Goal: Transaction & Acquisition: Purchase product/service

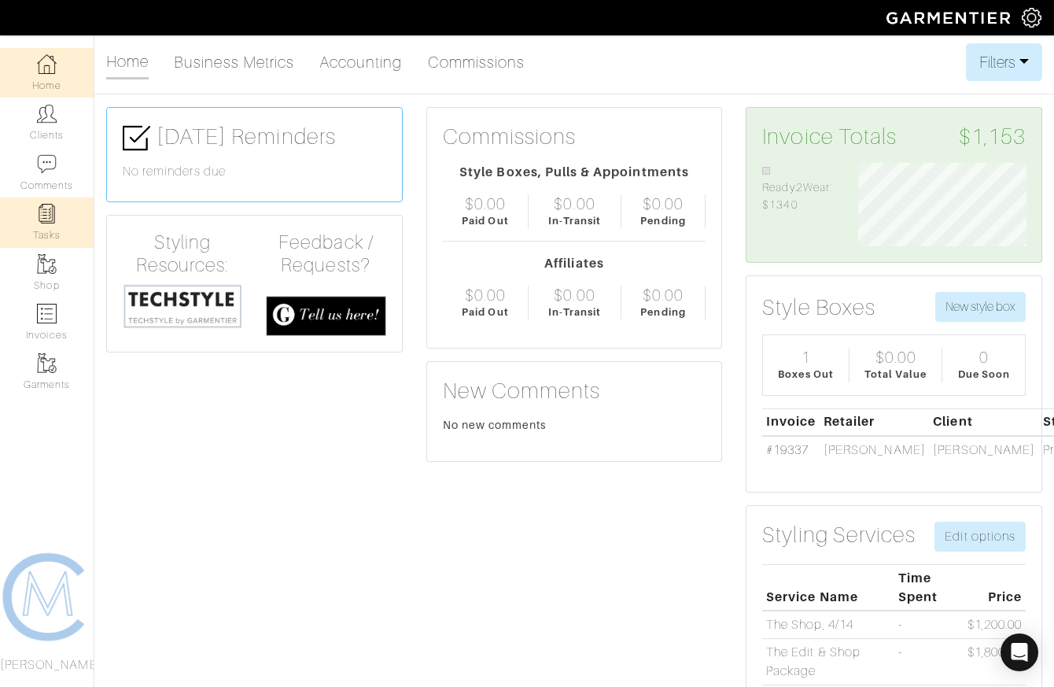
scroll to position [83, 191]
click at [54, 330] on link "Invoices" at bounding box center [47, 322] width 94 height 50
select select
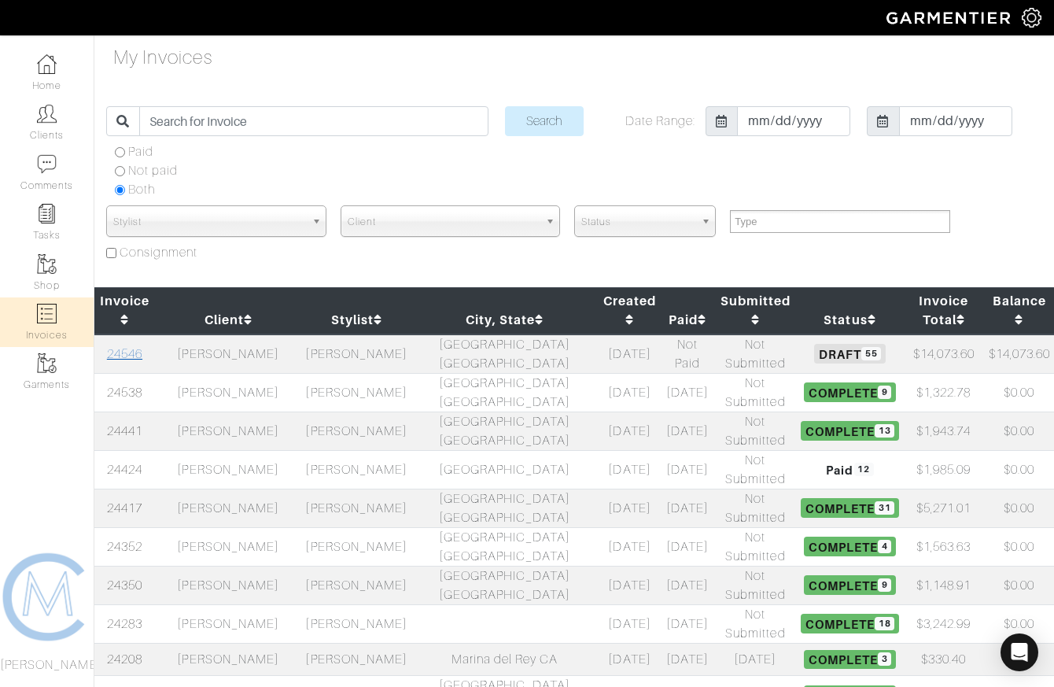
click at [122, 347] on link "24546" at bounding box center [124, 354] width 35 height 14
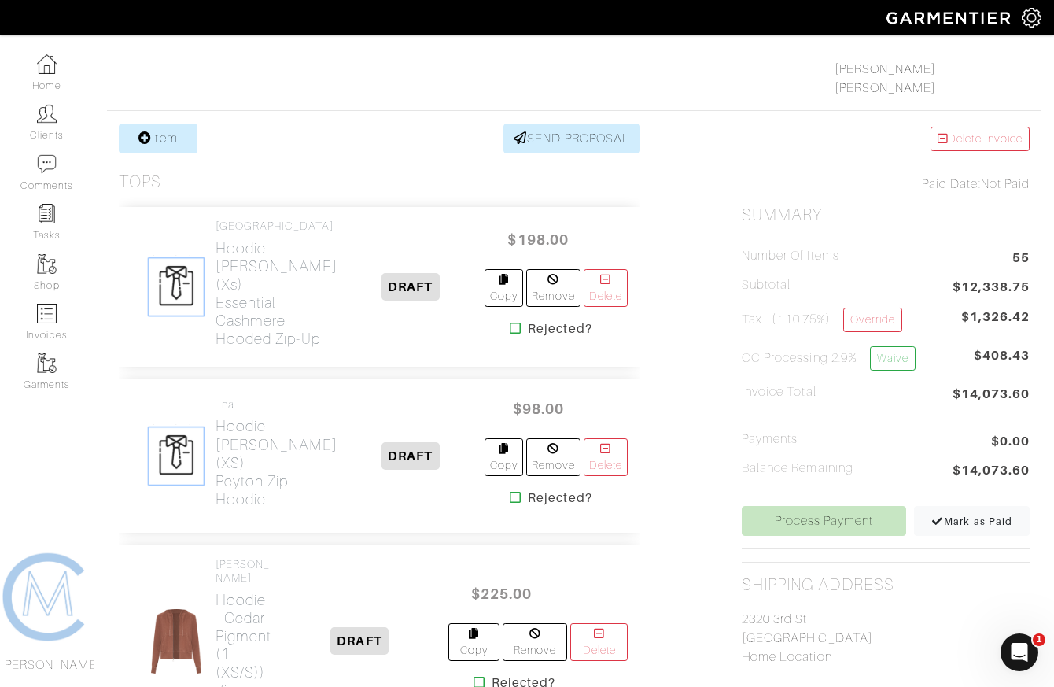
scroll to position [253, 0]
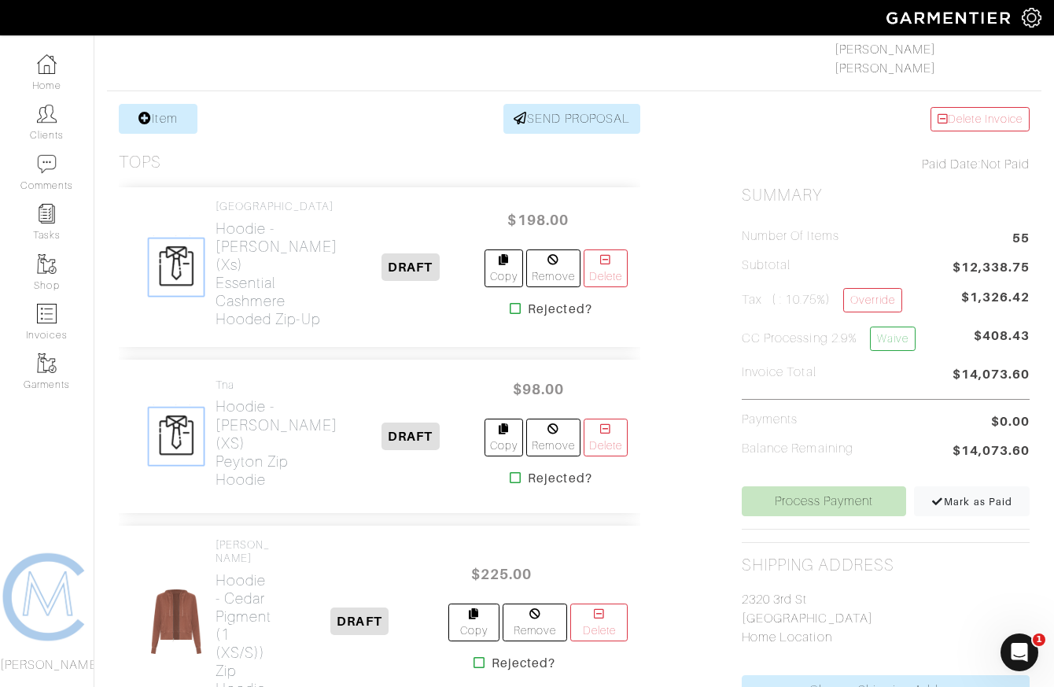
click at [510, 315] on icon at bounding box center [516, 308] width 12 height 13
click at [510, 484] on icon at bounding box center [516, 477] width 12 height 13
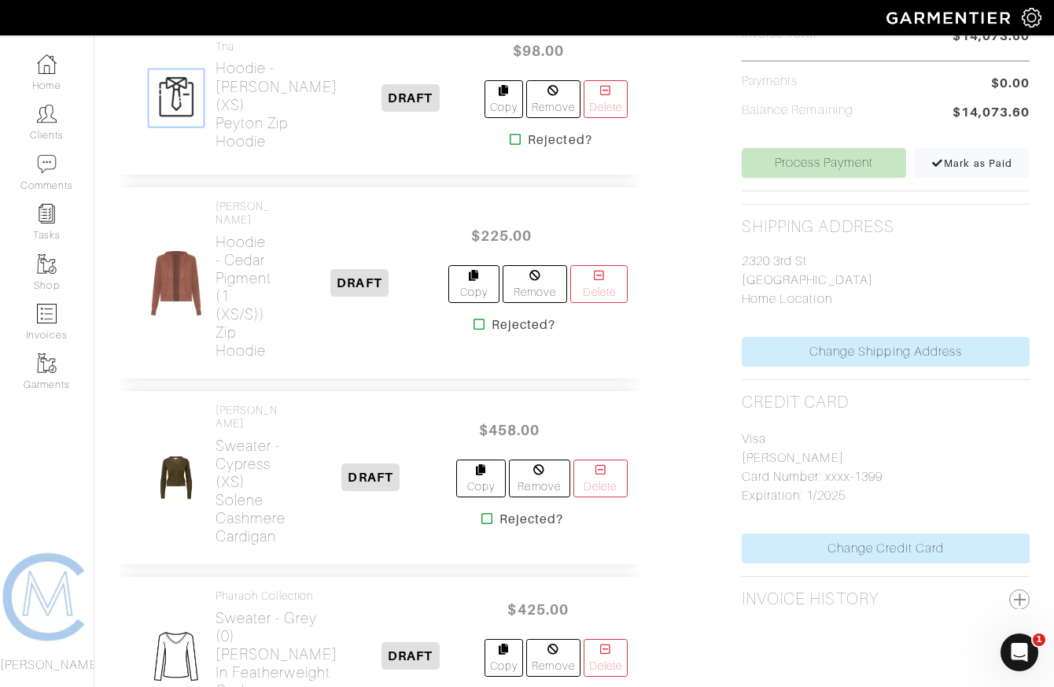
scroll to position [594, 0]
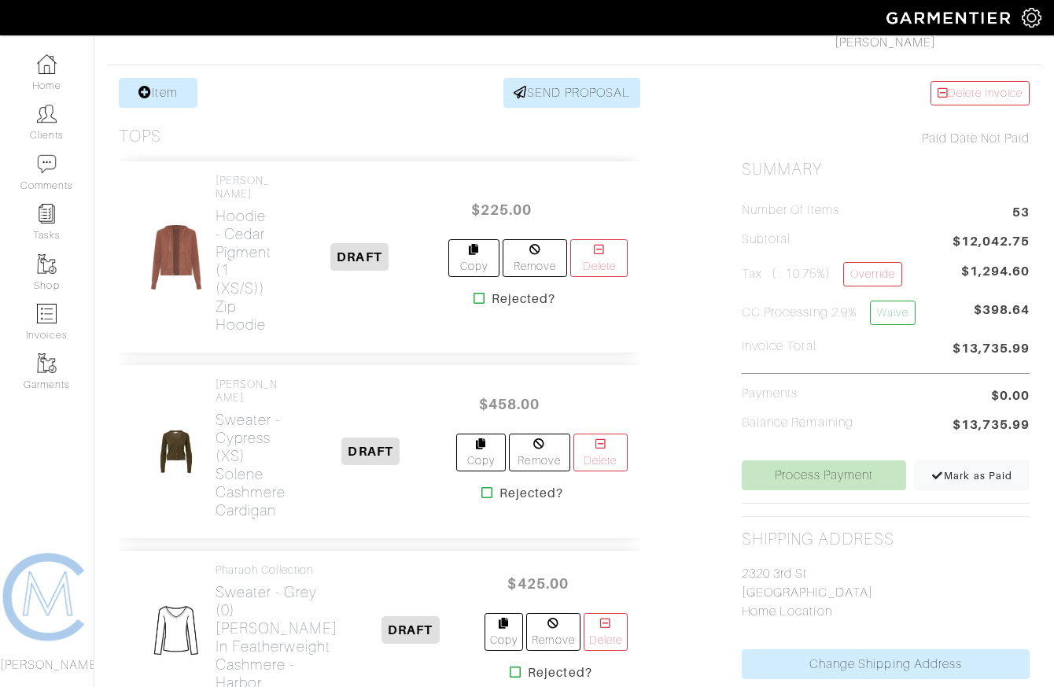
scroll to position [305, 0]
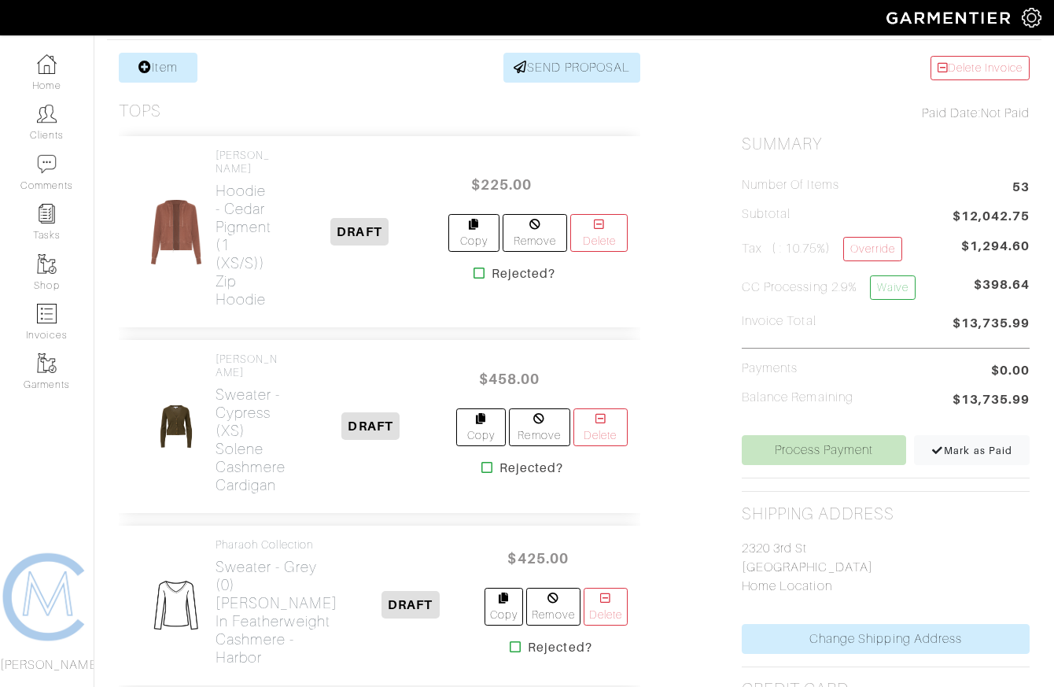
click at [476, 268] on icon at bounding box center [480, 273] width 12 height 13
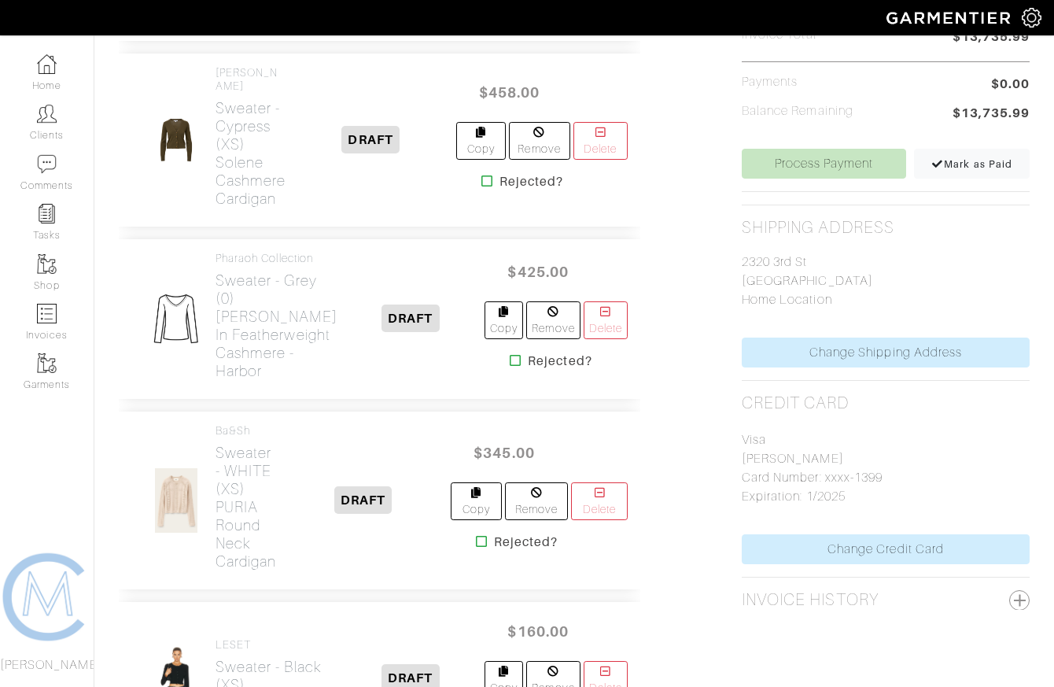
scroll to position [592, 0]
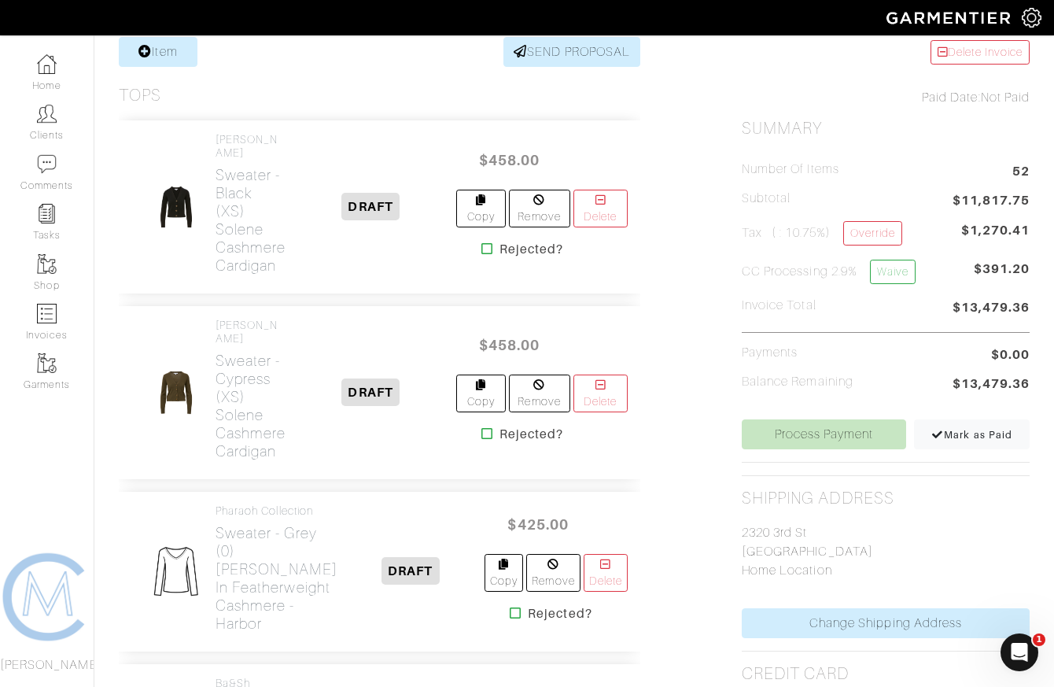
scroll to position [326, 0]
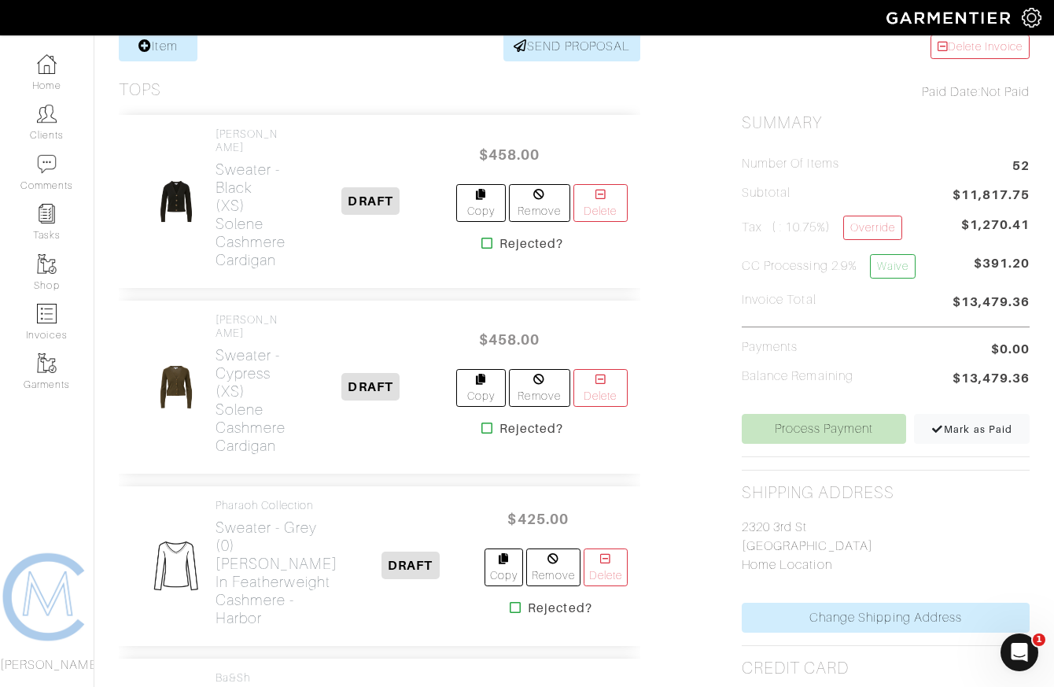
click at [484, 238] on icon at bounding box center [488, 243] width 12 height 13
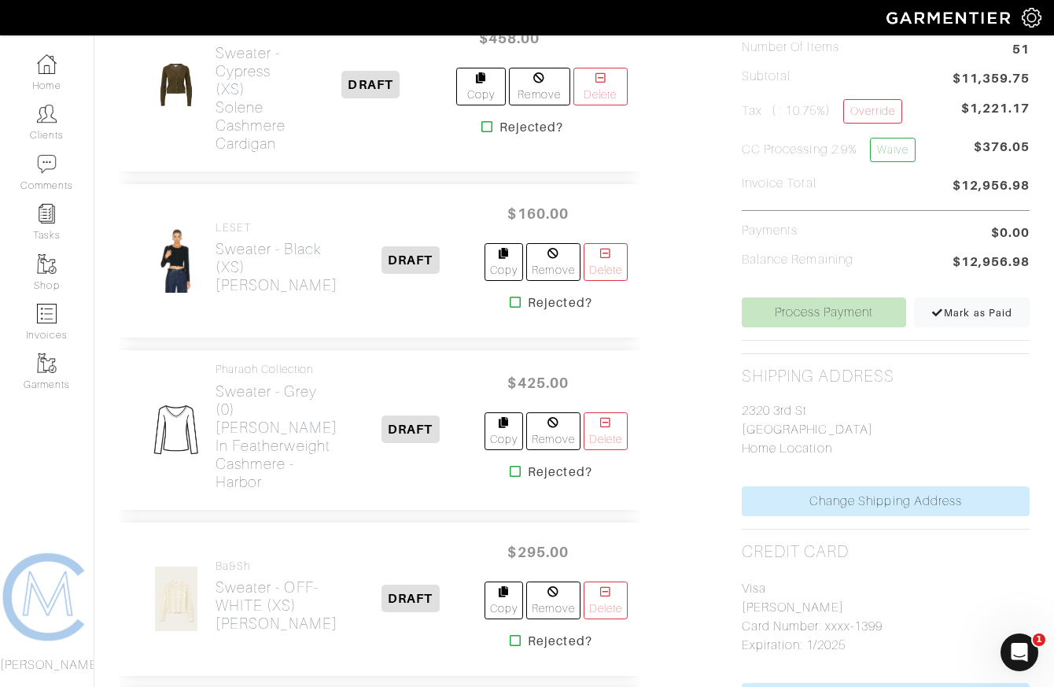
scroll to position [457, 0]
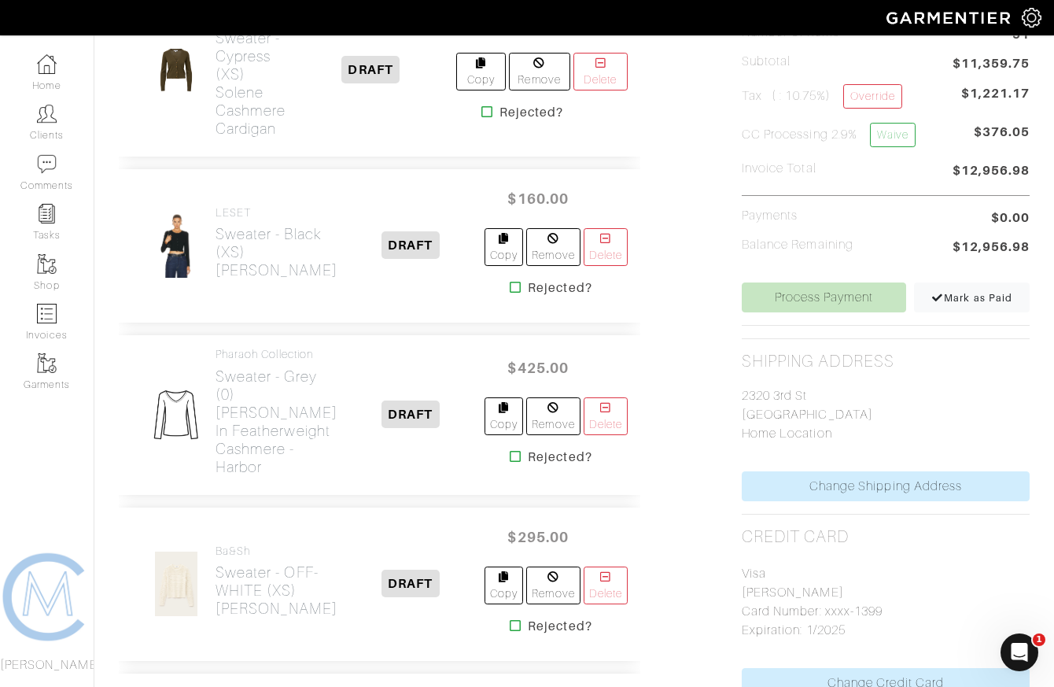
click at [510, 290] on icon at bounding box center [516, 287] width 12 height 13
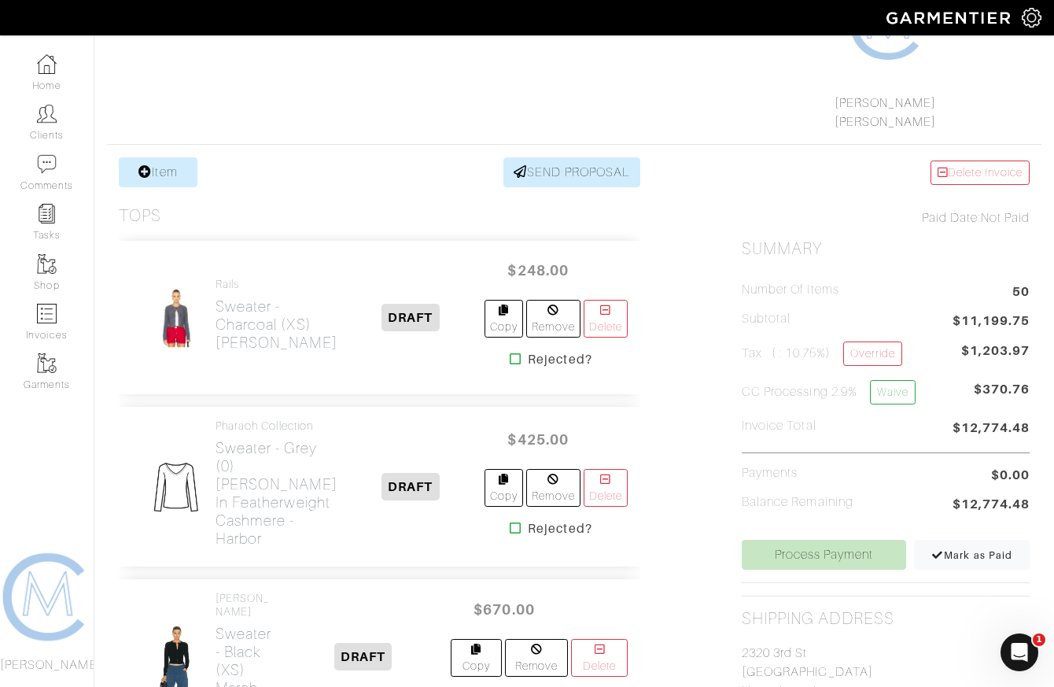
scroll to position [216, 0]
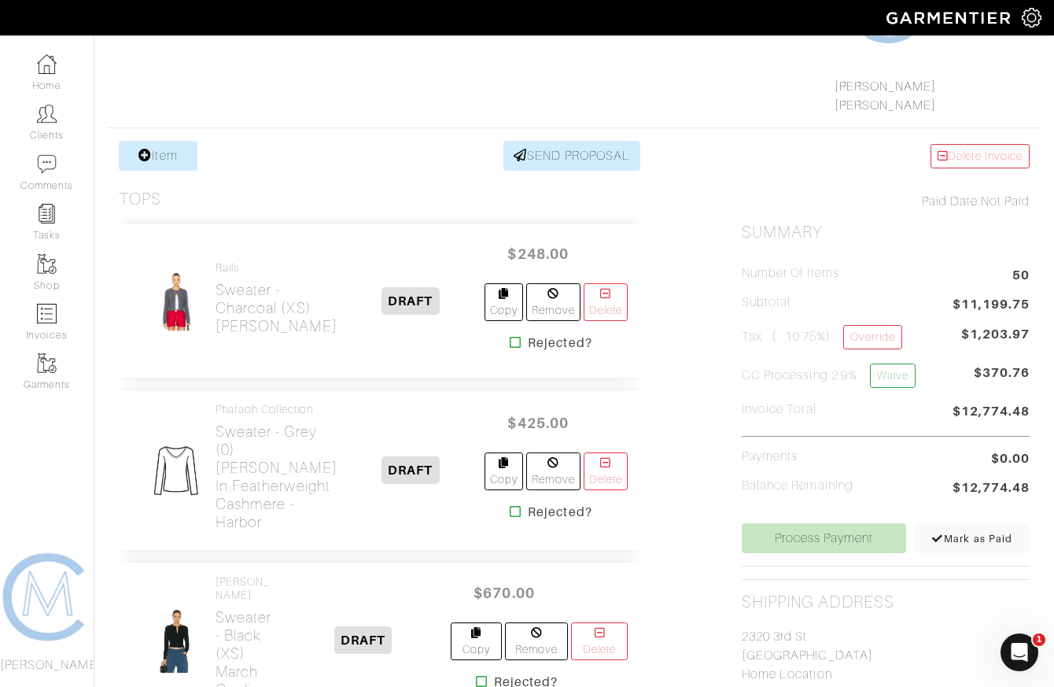
click at [510, 344] on icon at bounding box center [516, 342] width 12 height 13
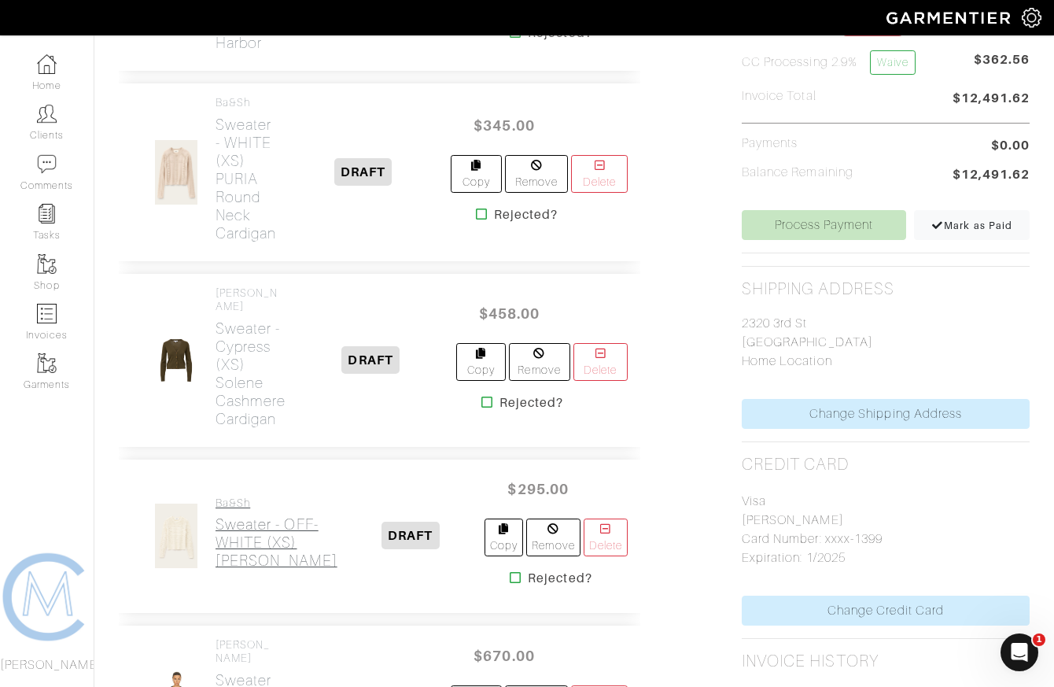
scroll to position [532, 0]
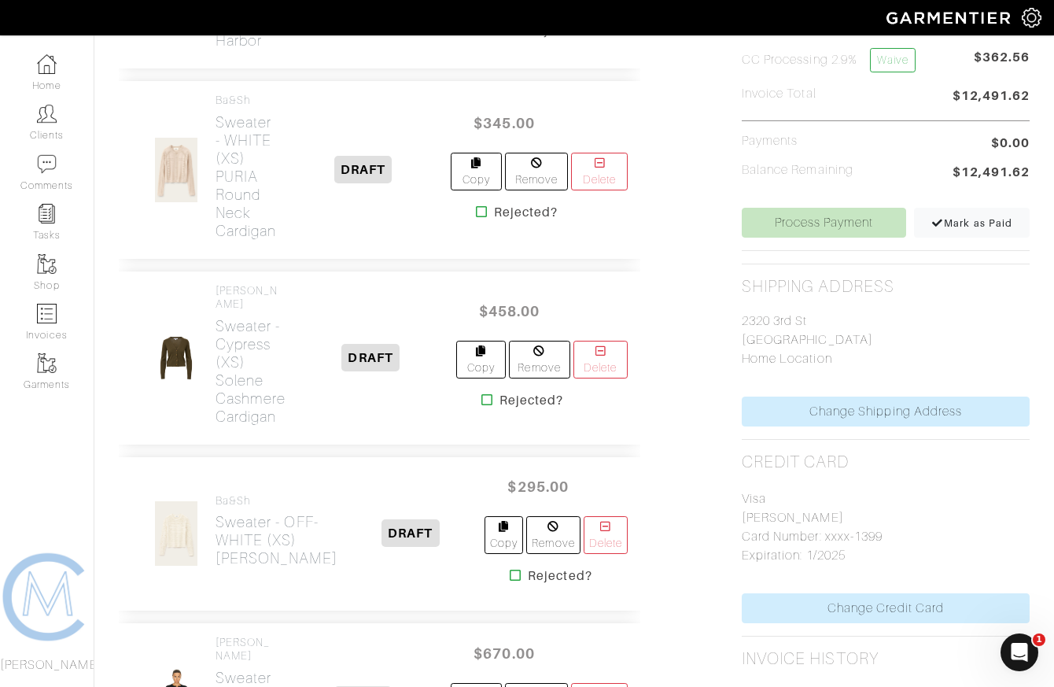
click at [478, 218] on icon at bounding box center [482, 211] width 12 height 13
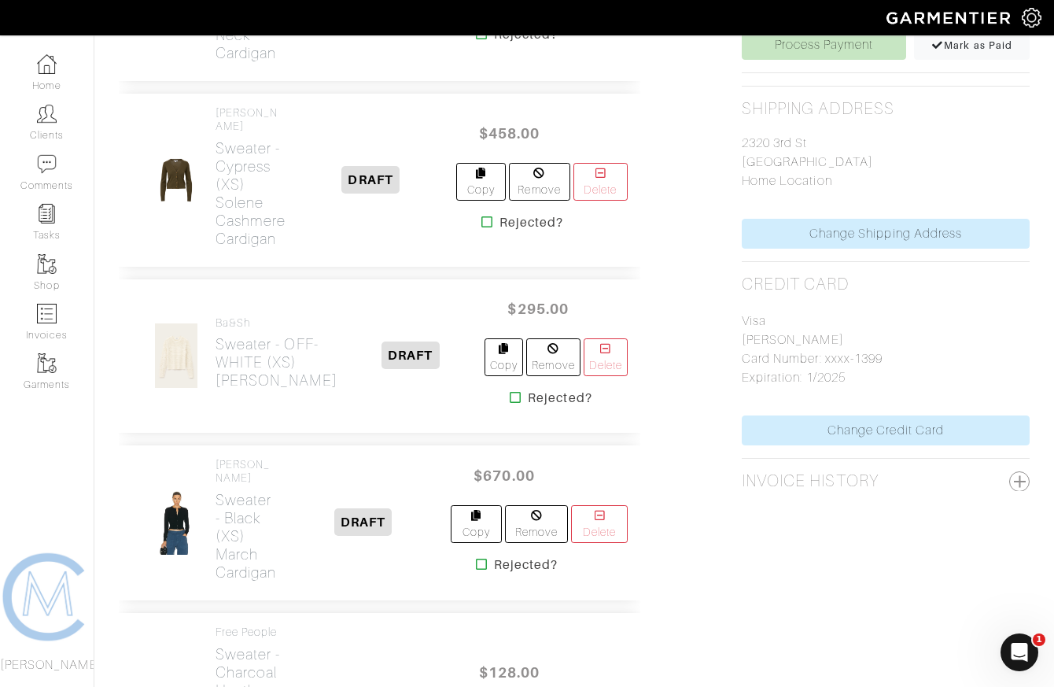
scroll to position [720, 0]
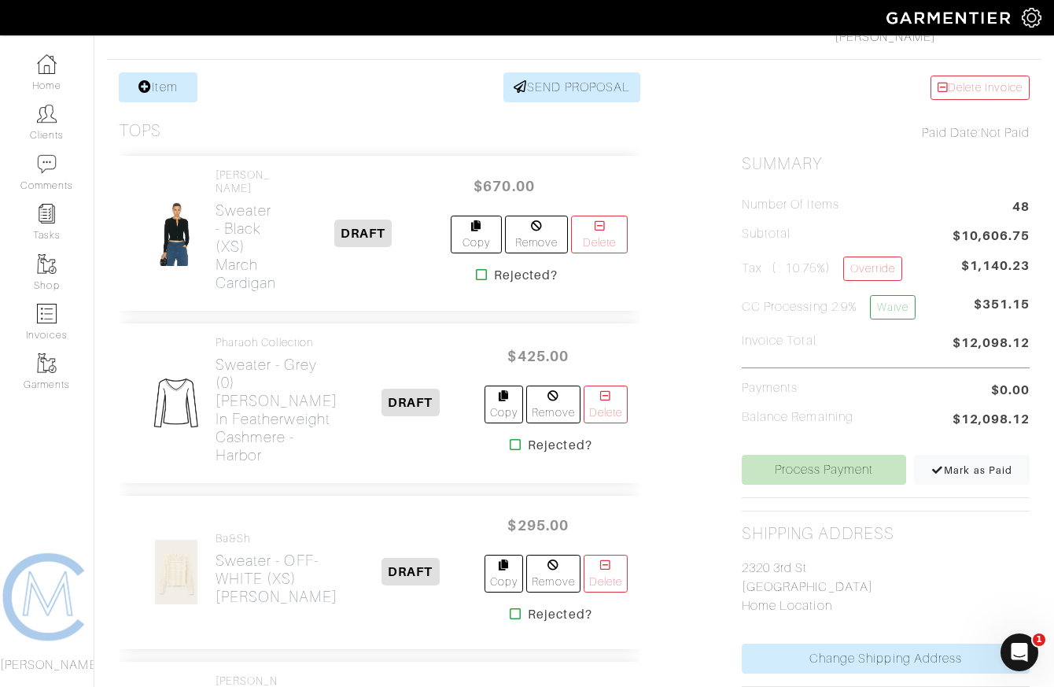
scroll to position [286, 0]
click at [479, 271] on icon at bounding box center [482, 273] width 12 height 13
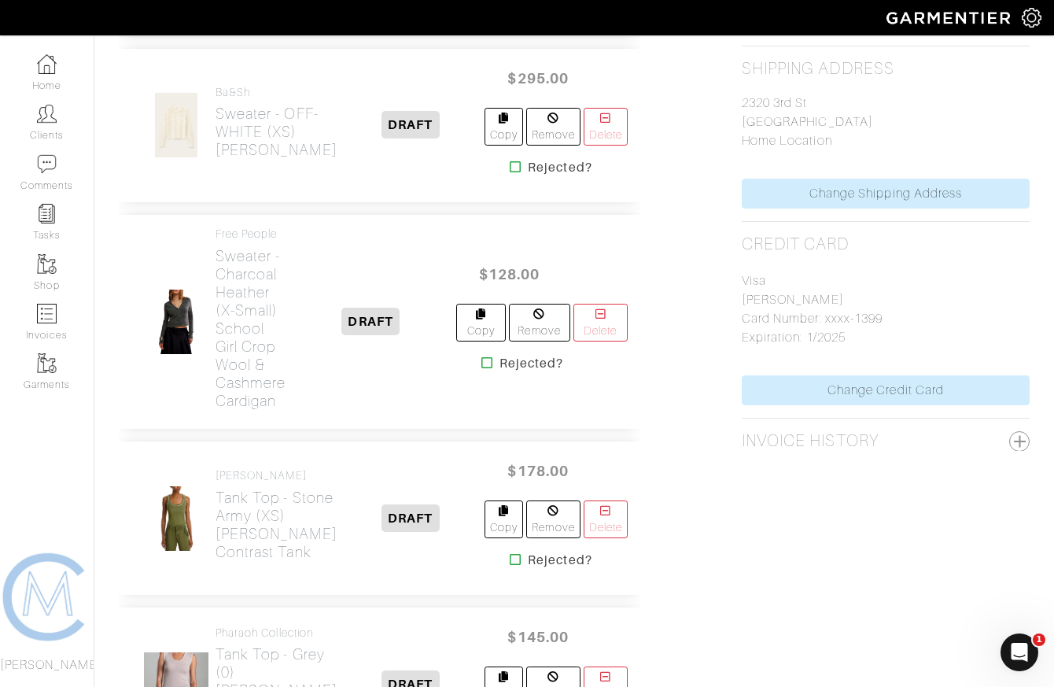
scroll to position [795, 0]
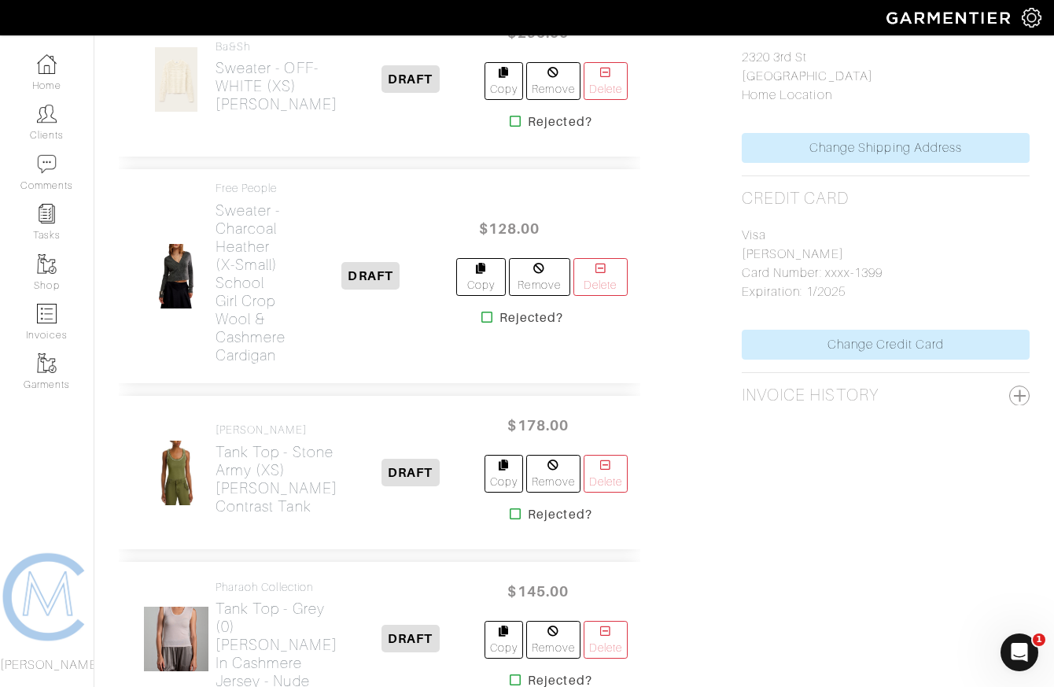
click at [484, 323] on icon at bounding box center [488, 317] width 12 height 13
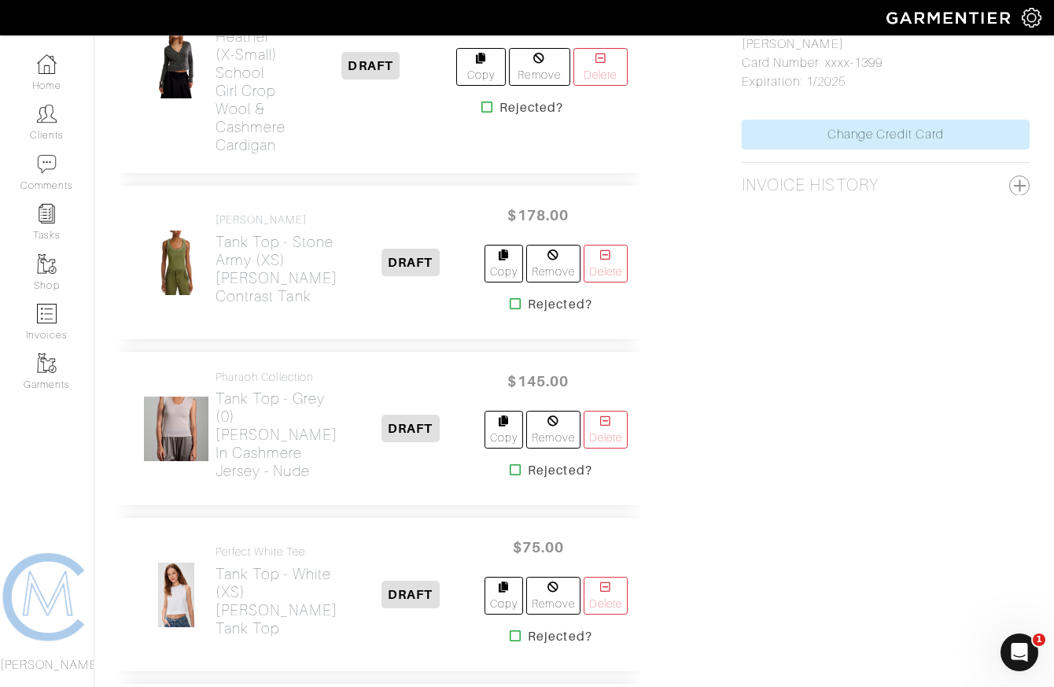
scroll to position [1023, 0]
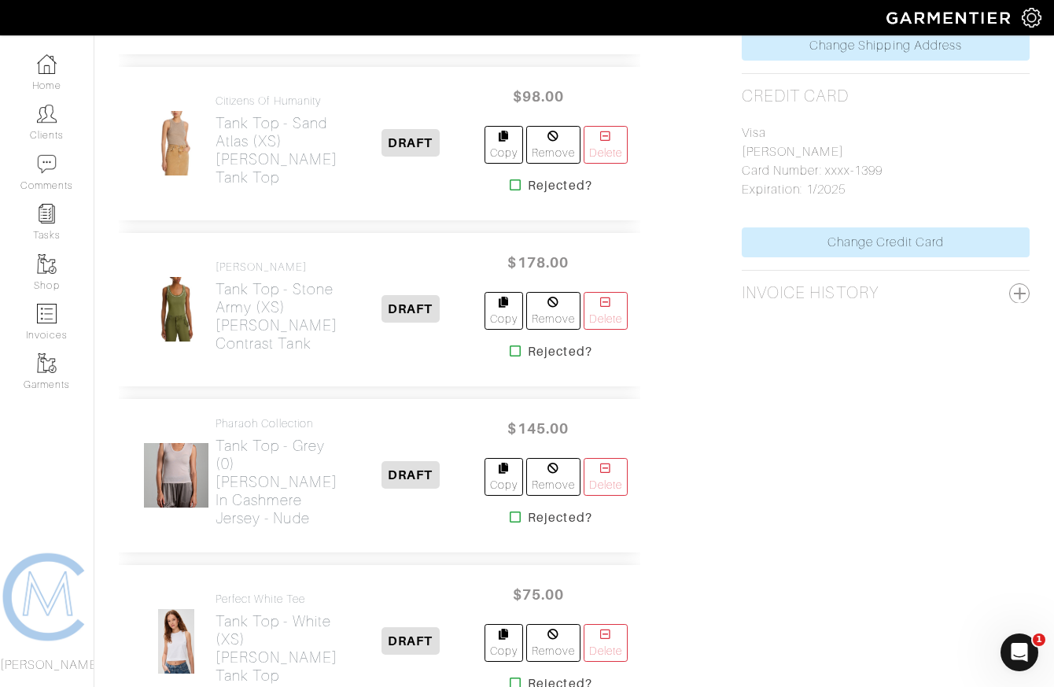
scroll to position [899, 0]
click at [510, 190] on icon at bounding box center [516, 183] width 12 height 13
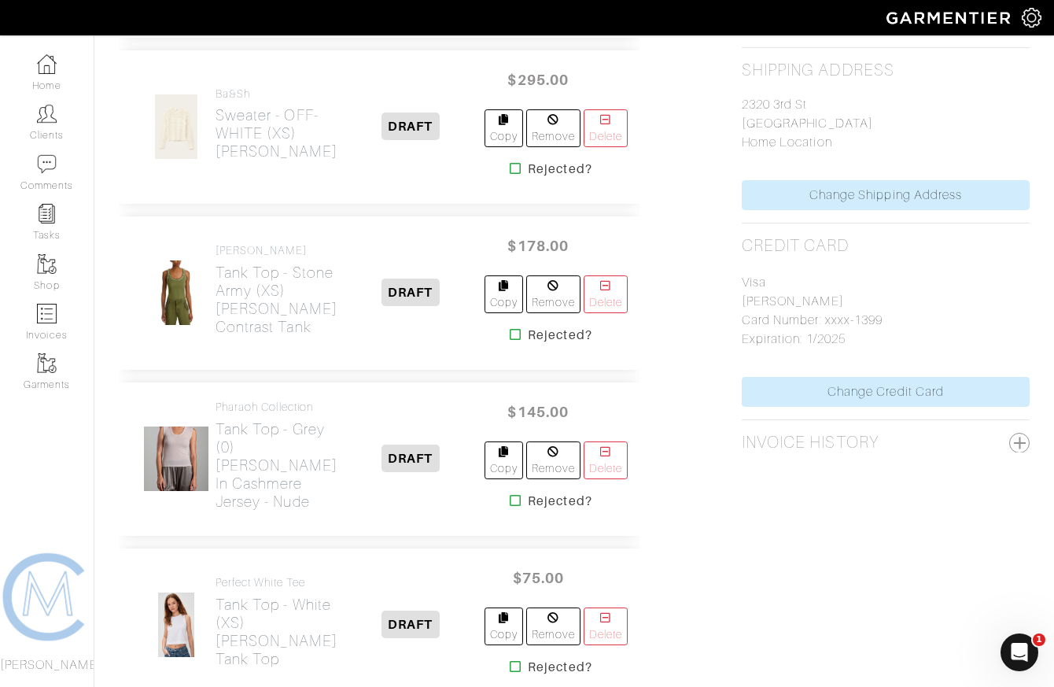
scroll to position [752, 0]
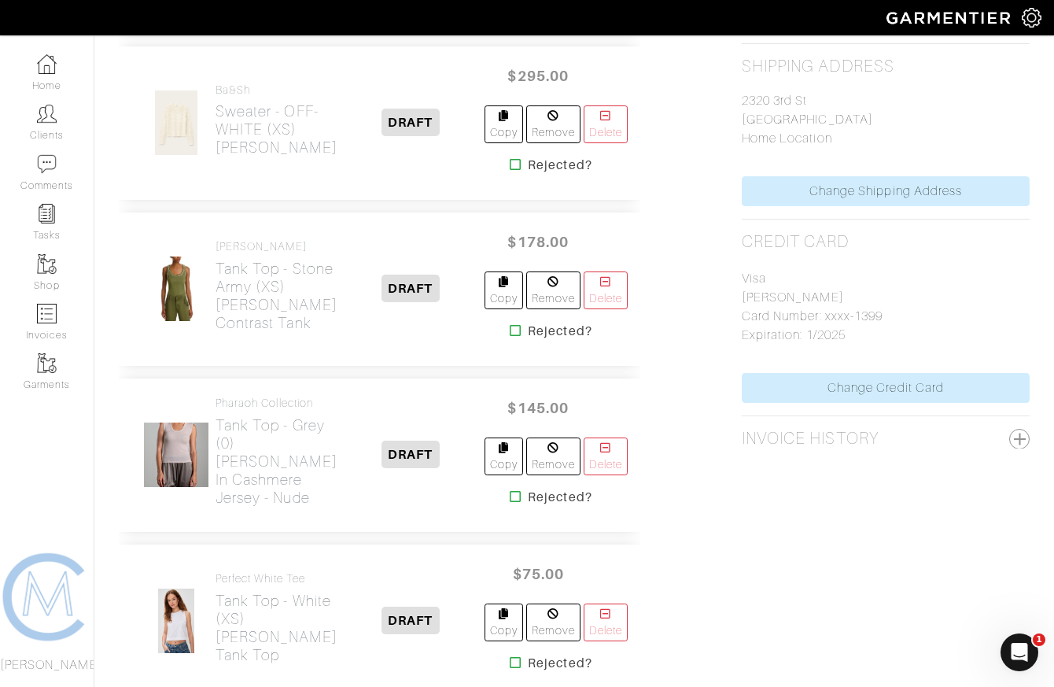
click at [510, 337] on icon at bounding box center [516, 330] width 12 height 13
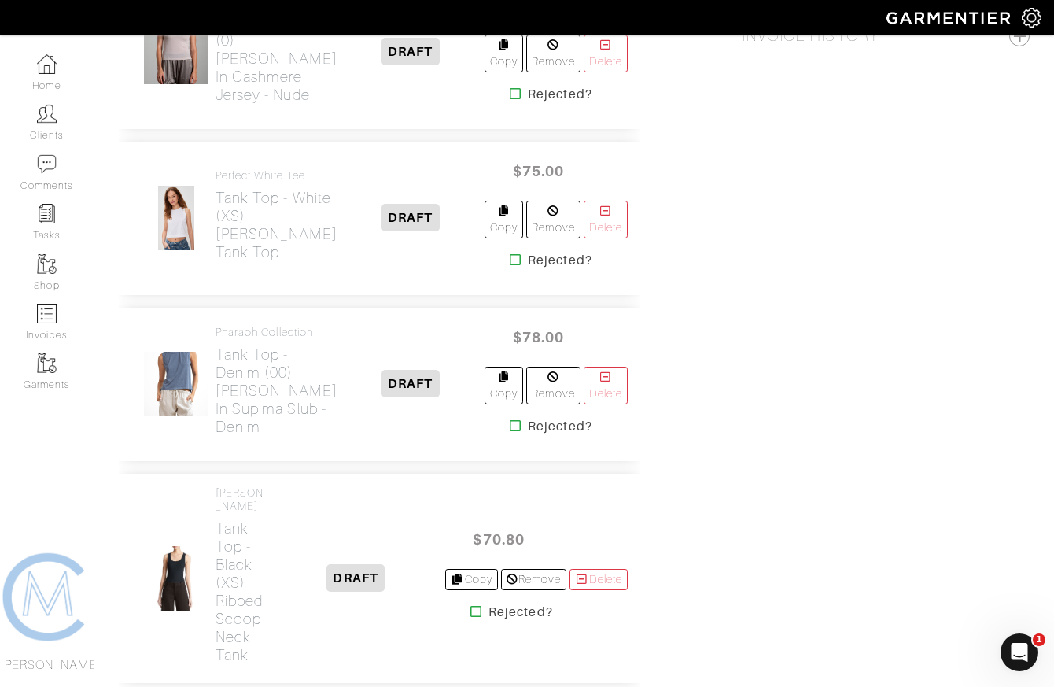
scroll to position [1172, 0]
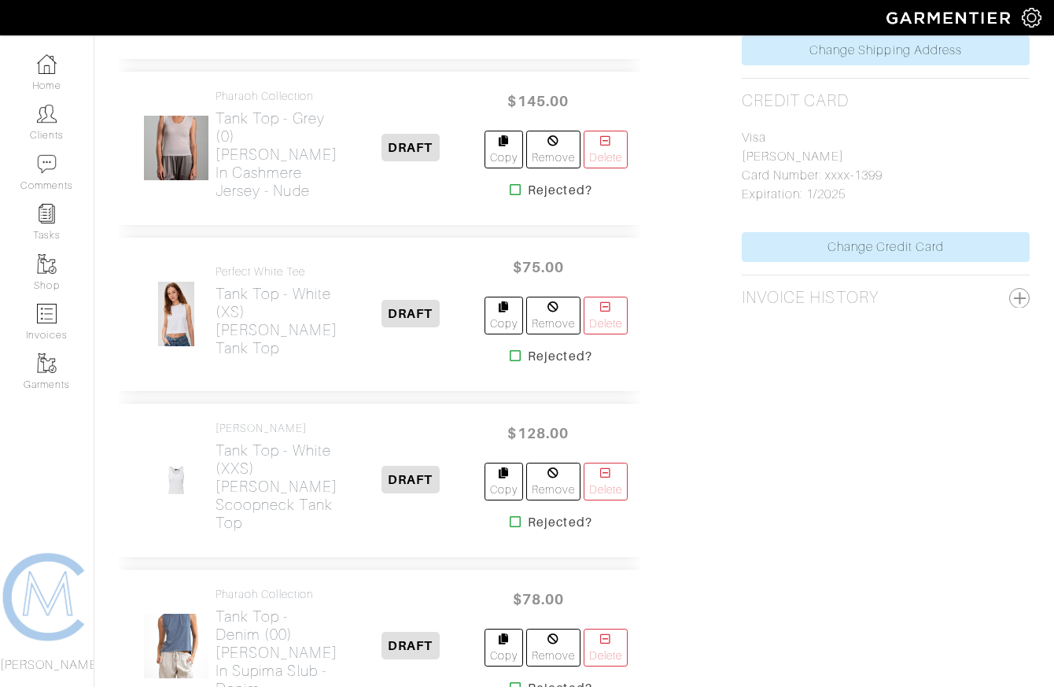
scroll to position [894, 0]
click at [510, 361] on icon at bounding box center [516, 355] width 12 height 13
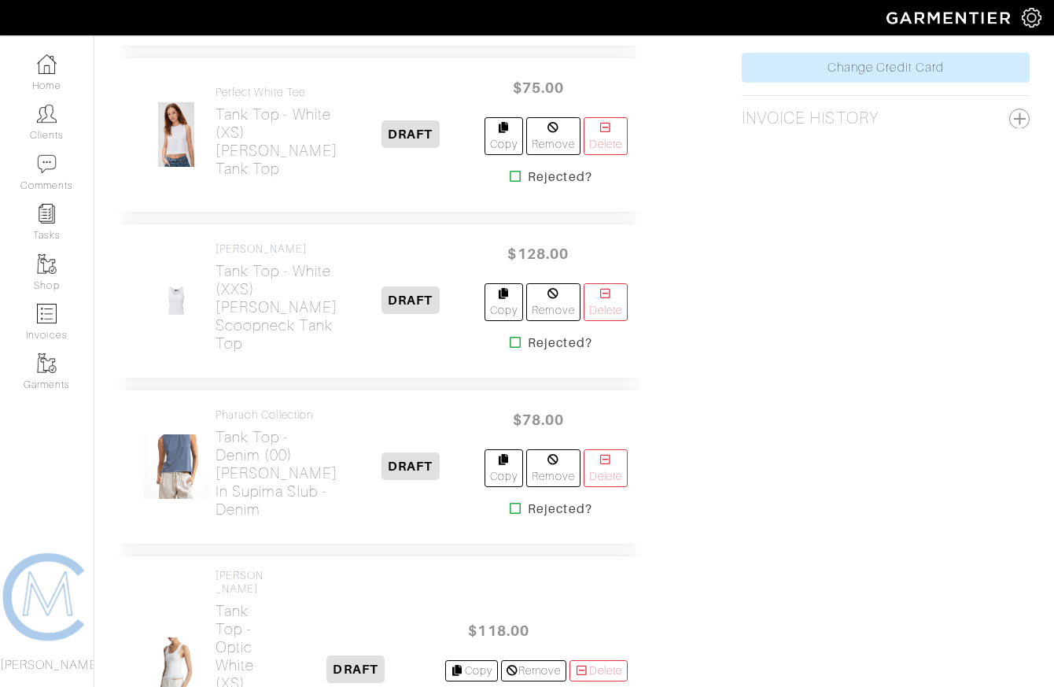
scroll to position [1084, 0]
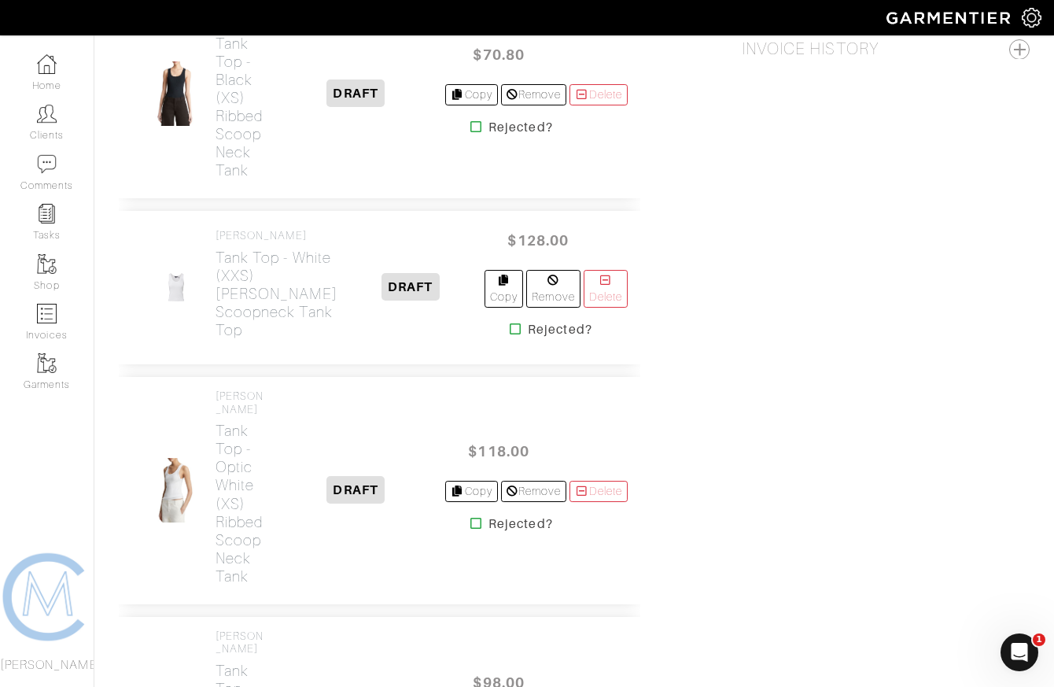
scroll to position [1183, 0]
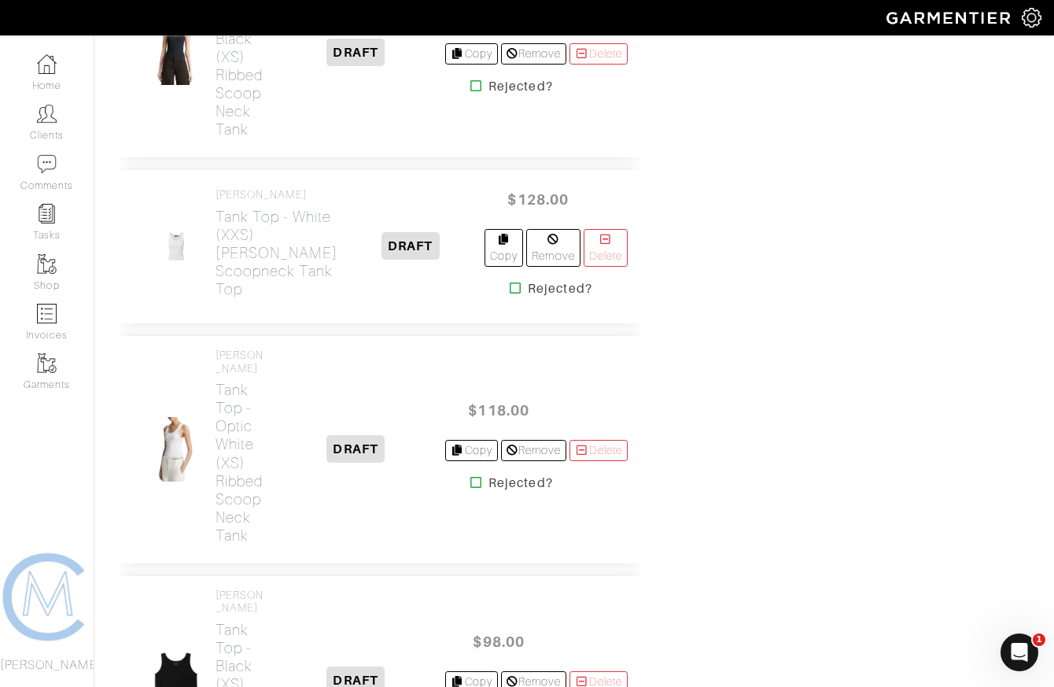
click at [510, 294] on icon at bounding box center [516, 288] width 12 height 13
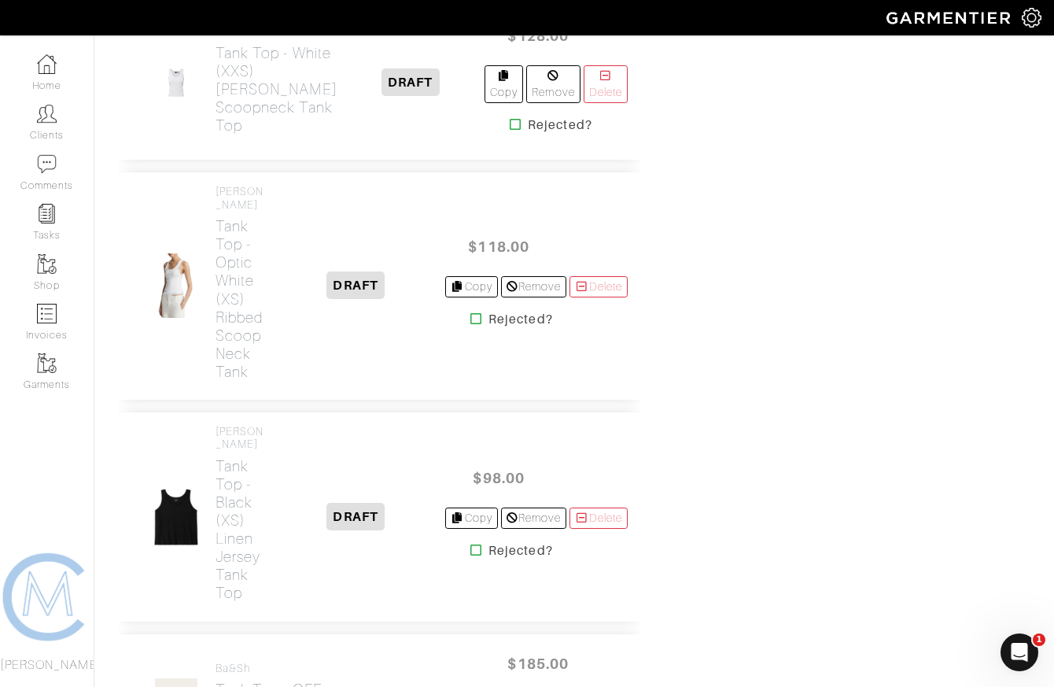
scroll to position [1412, 0]
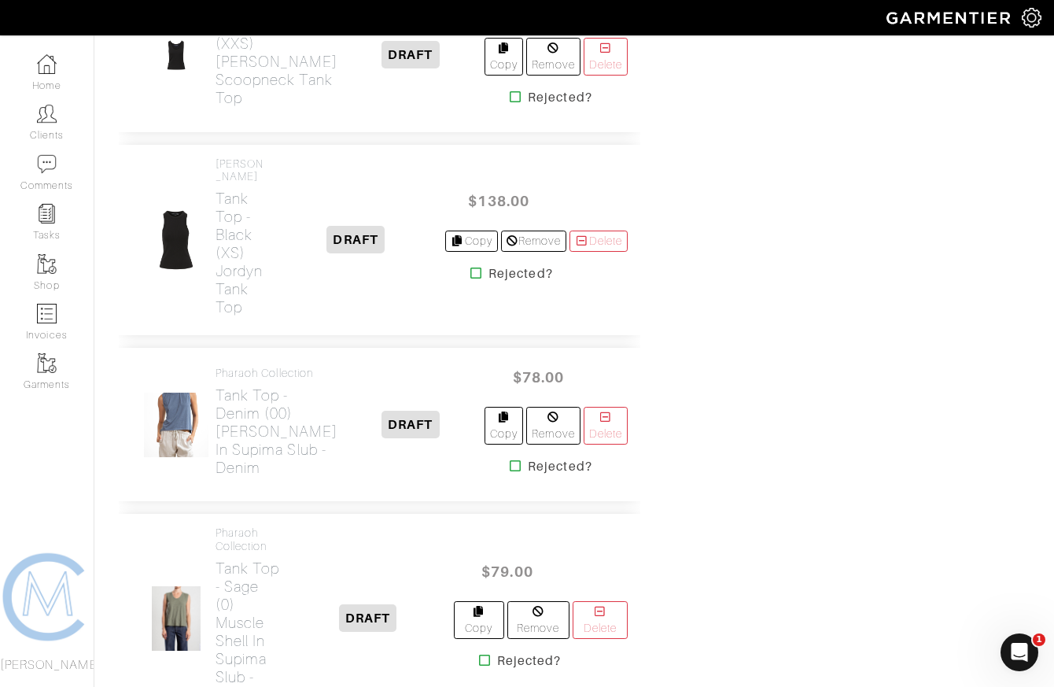
scroll to position [2006, 0]
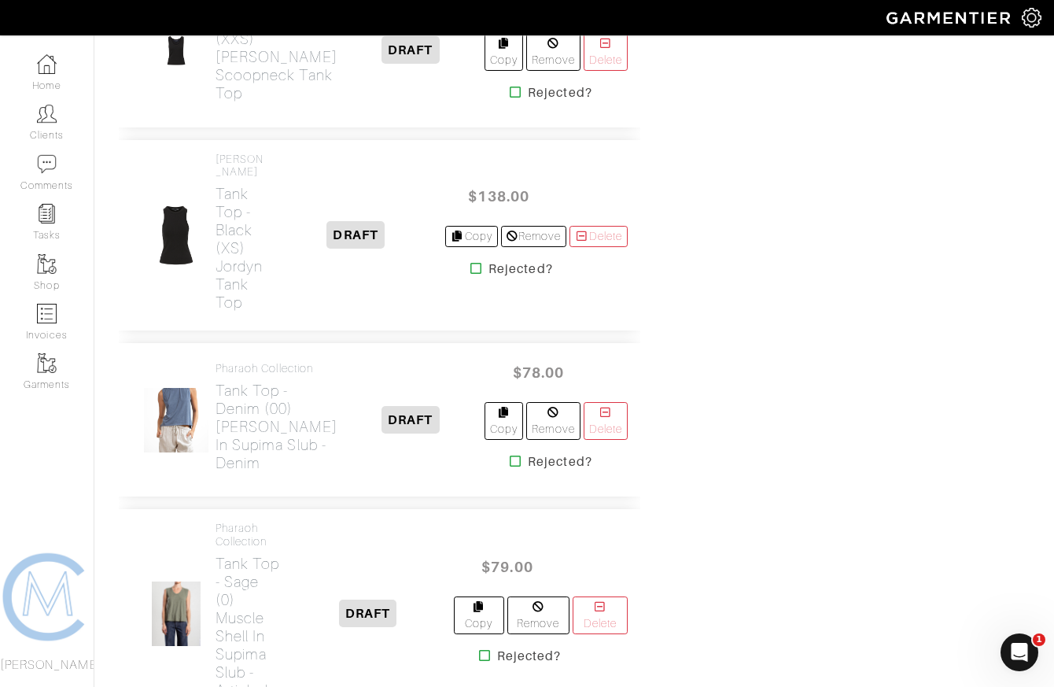
click at [510, 98] on icon at bounding box center [516, 92] width 12 height 13
click at [474, 275] on icon at bounding box center [477, 268] width 12 height 13
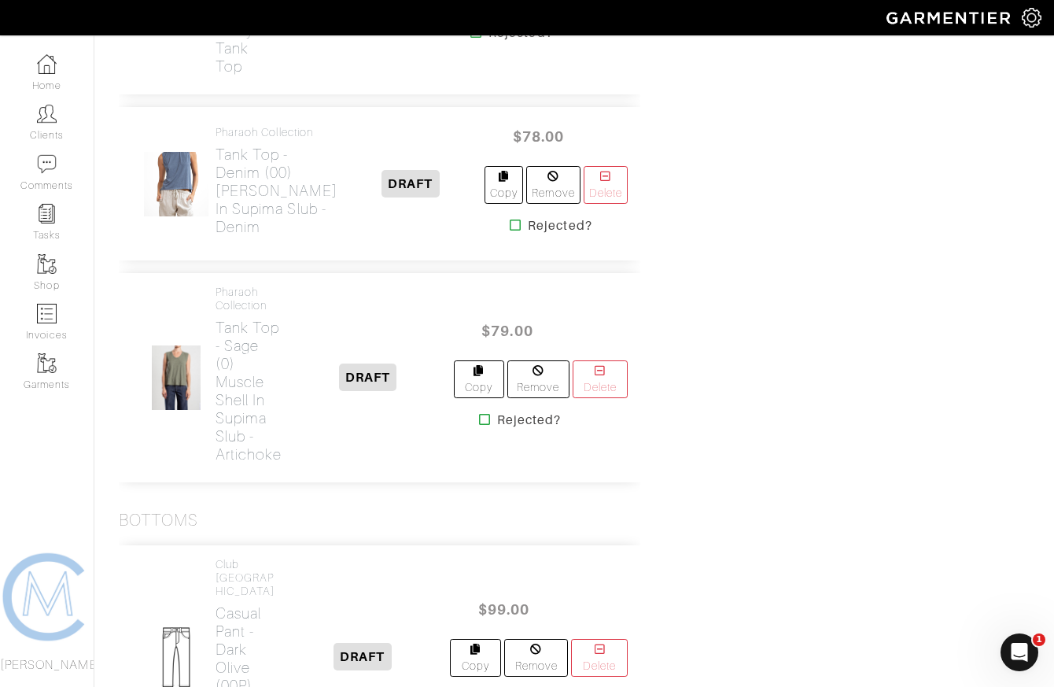
scroll to position [2252, 0]
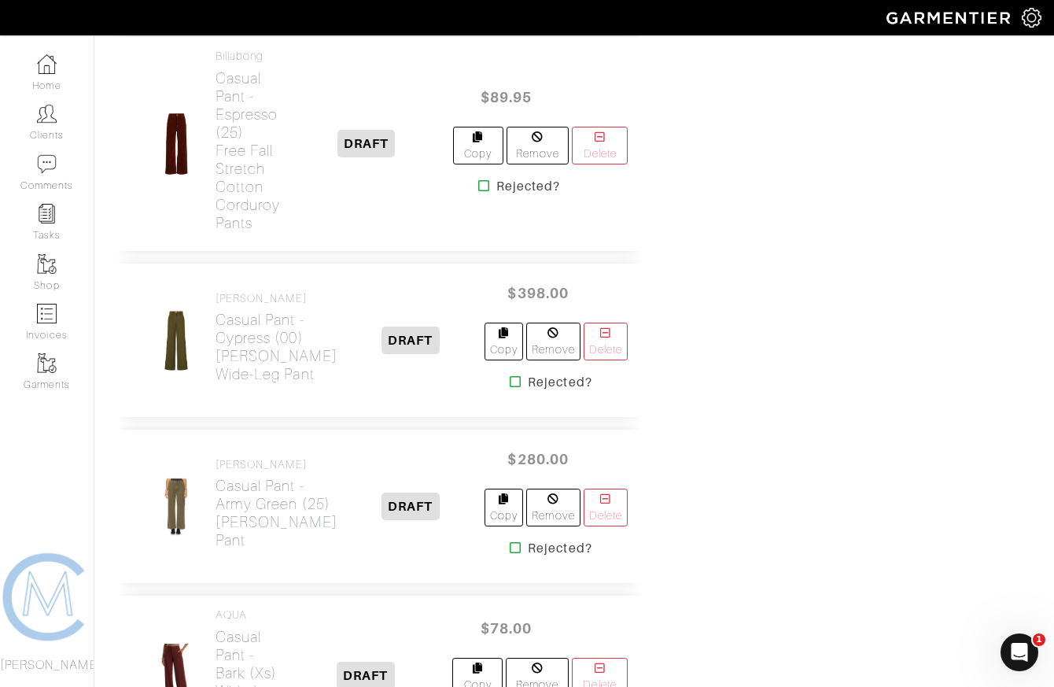
scroll to position [2605, 0]
click at [480, 190] on icon at bounding box center [484, 183] width 12 height 13
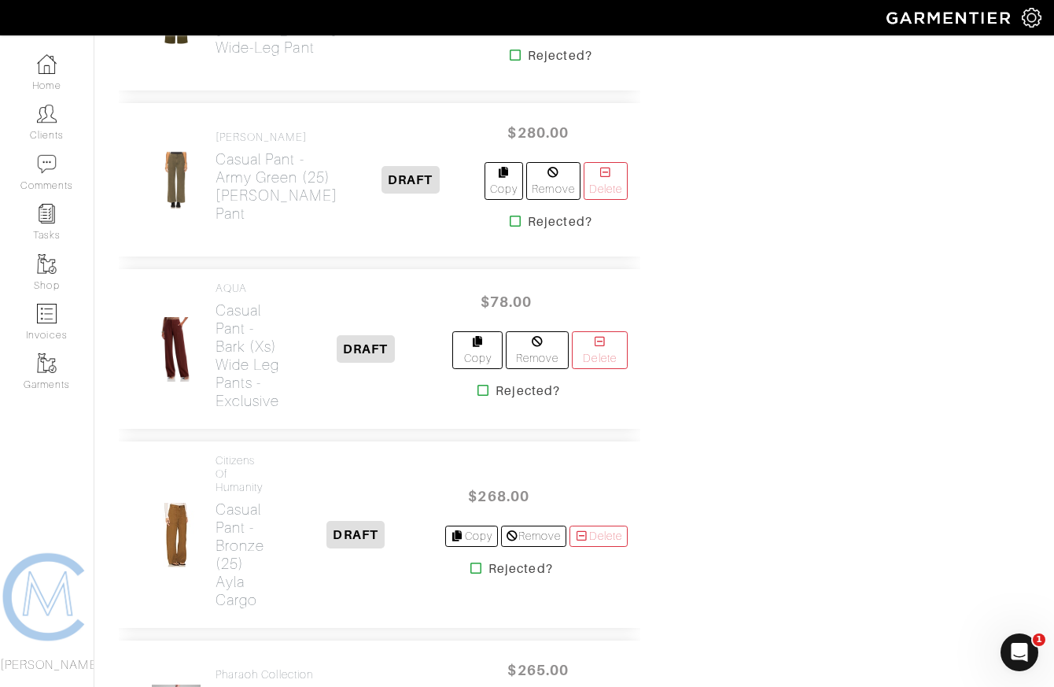
scroll to position [2702, 0]
click at [510, 62] on icon at bounding box center [516, 56] width 12 height 13
click at [510, 228] on icon at bounding box center [516, 222] width 12 height 13
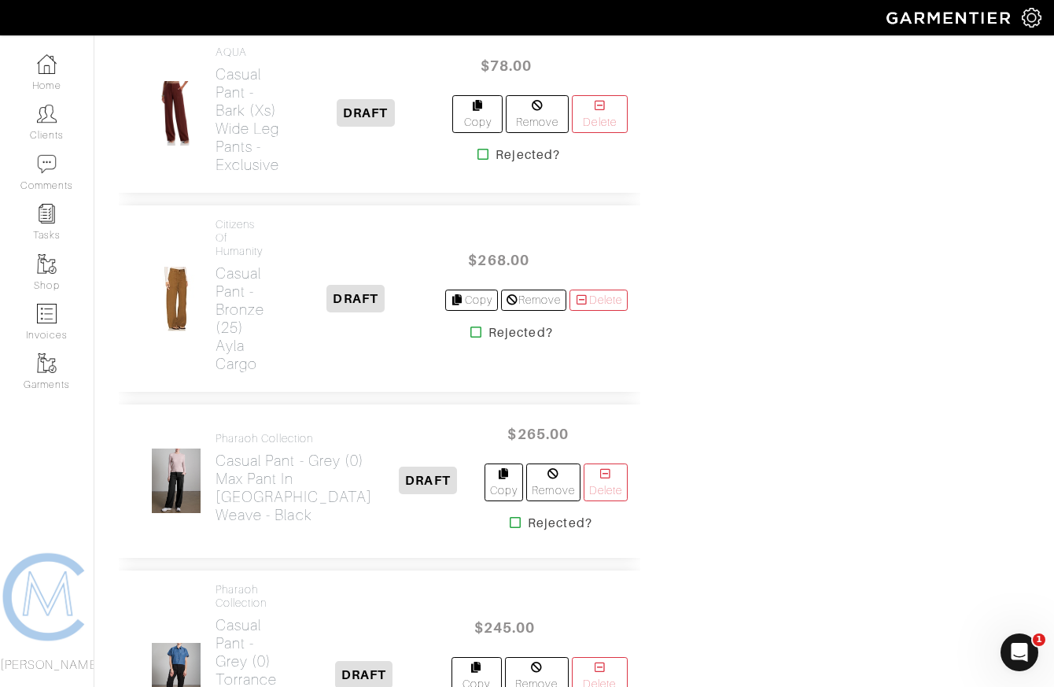
scroll to position [2952, 0]
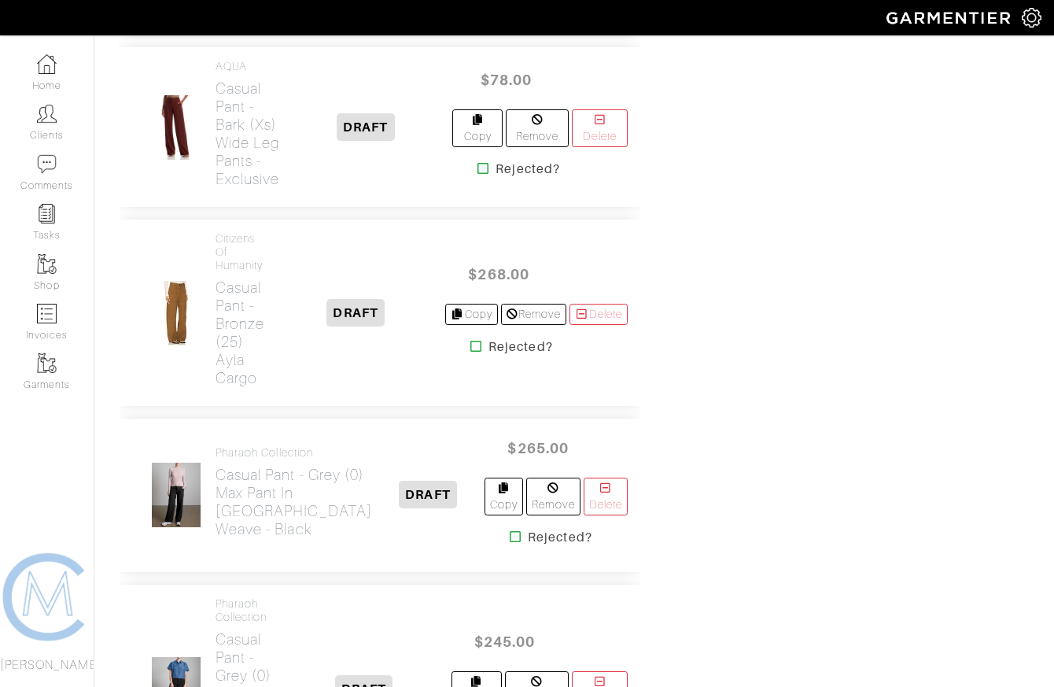
scroll to position [2592, 0]
click at [483, 175] on icon at bounding box center [484, 169] width 12 height 13
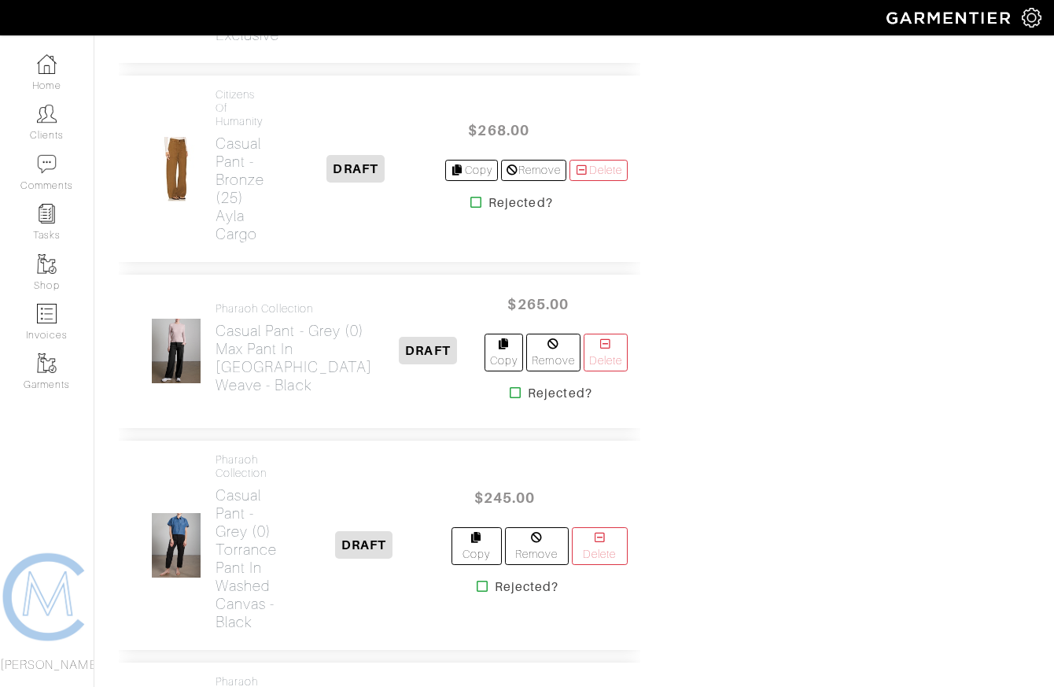
scroll to position [2781, 0]
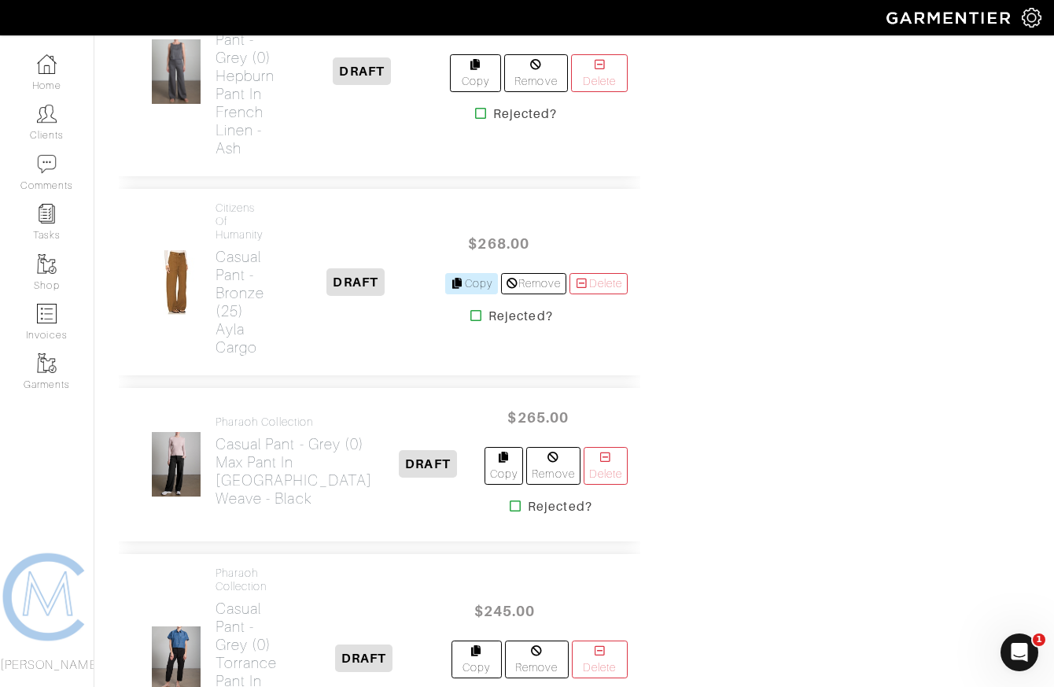
scroll to position [2452, 0]
click at [471, 321] on icon at bounding box center [477, 314] width 12 height 13
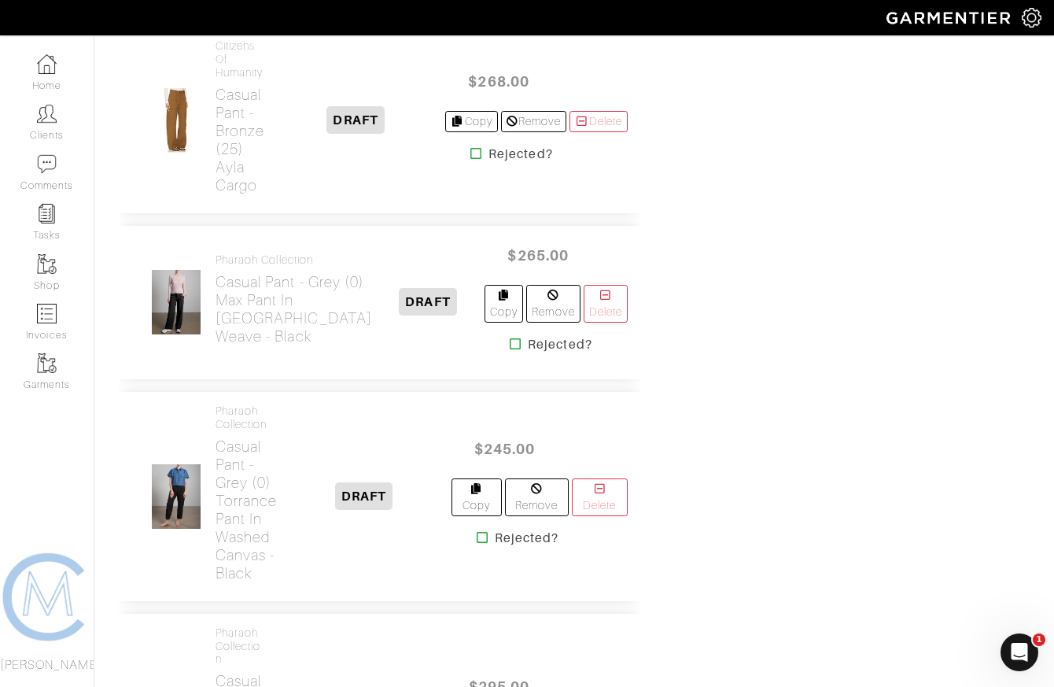
scroll to position [2614, 0]
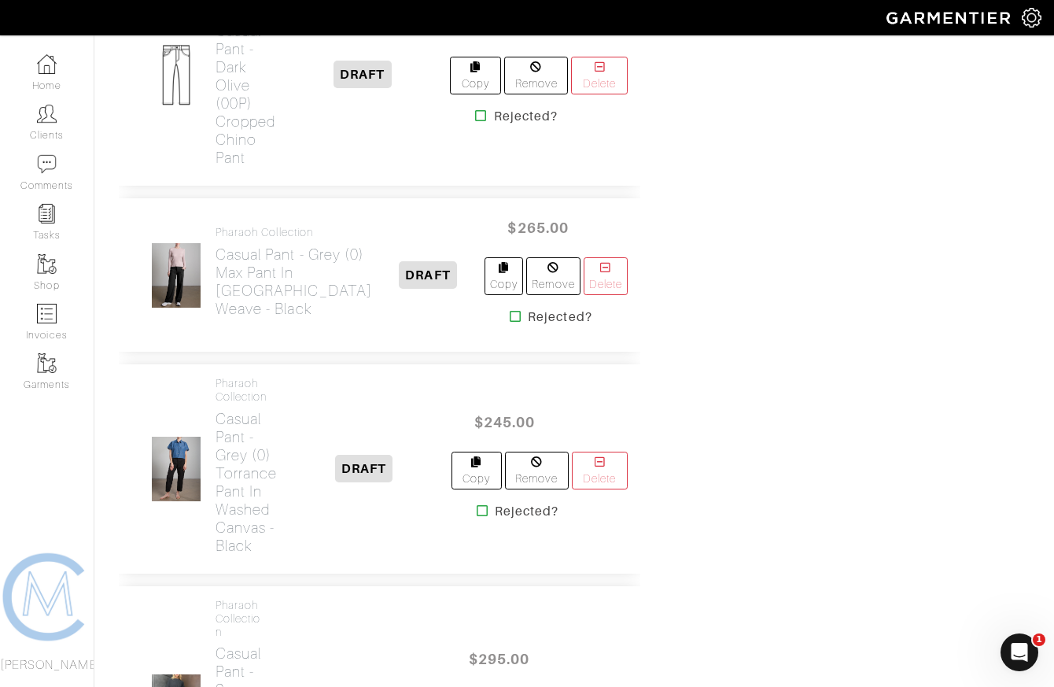
scroll to position [2460, 0]
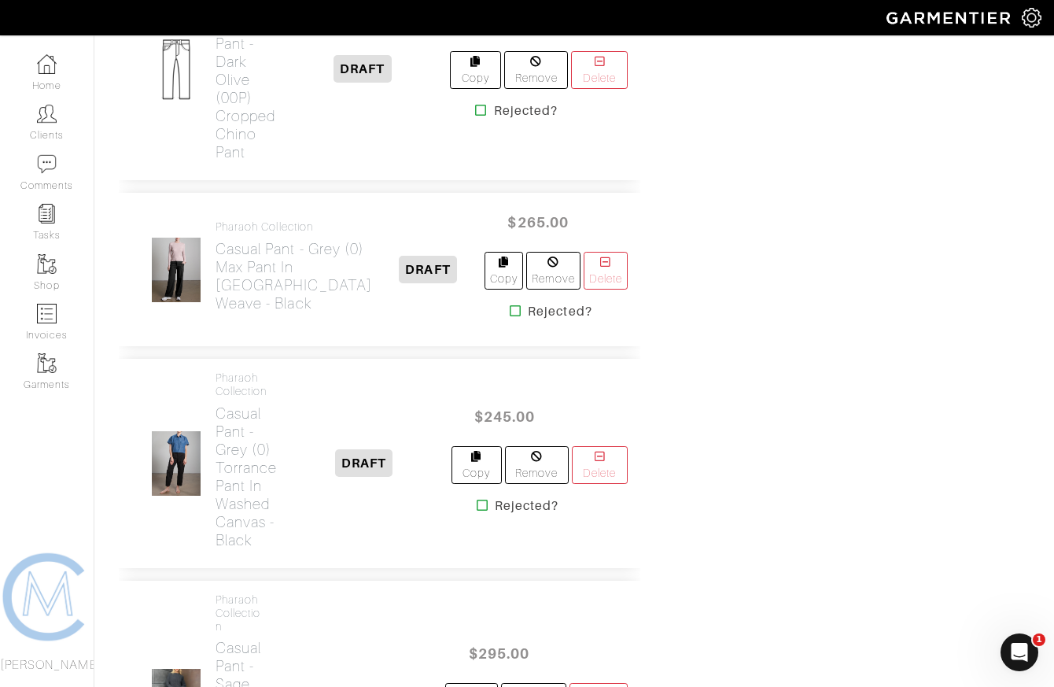
click at [480, 116] on icon at bounding box center [481, 110] width 12 height 13
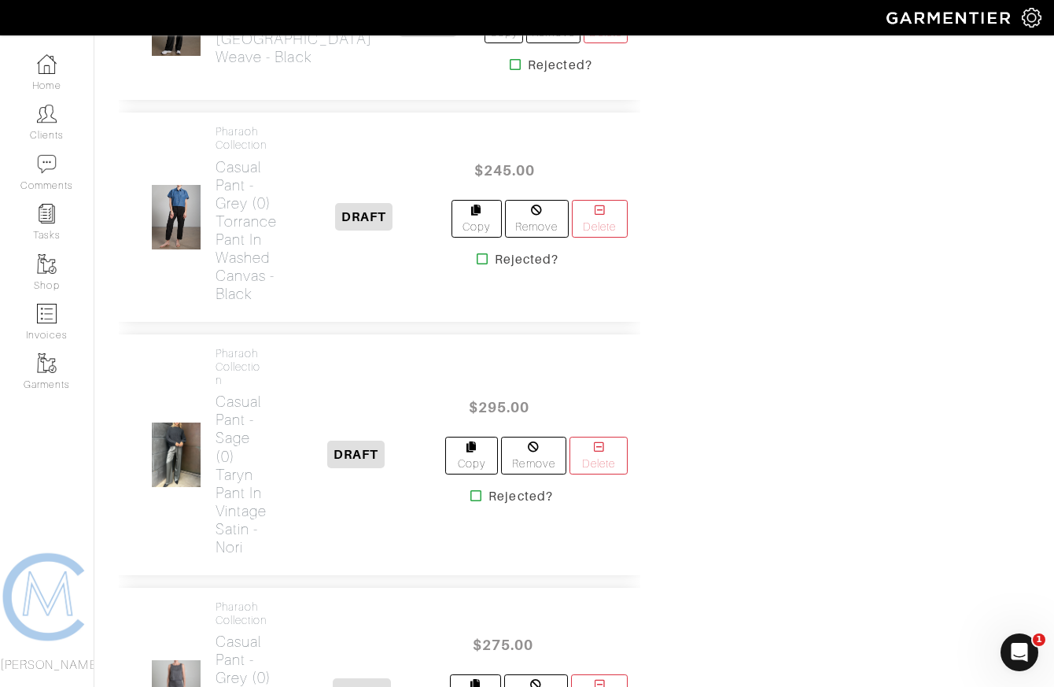
scroll to position [2783, 0]
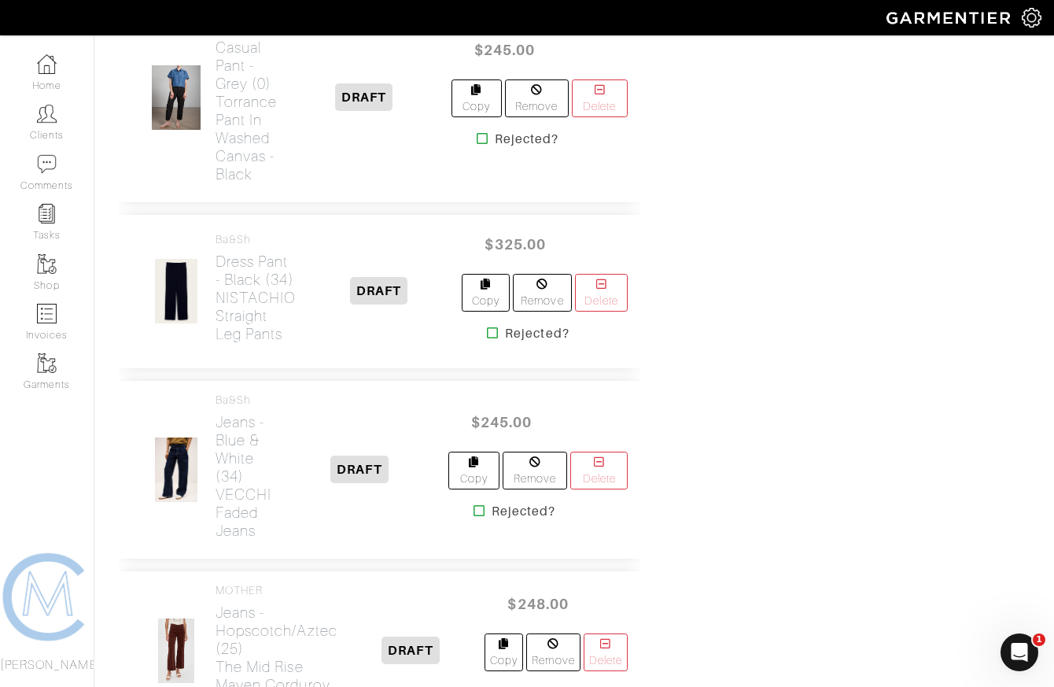
scroll to position [3069, 0]
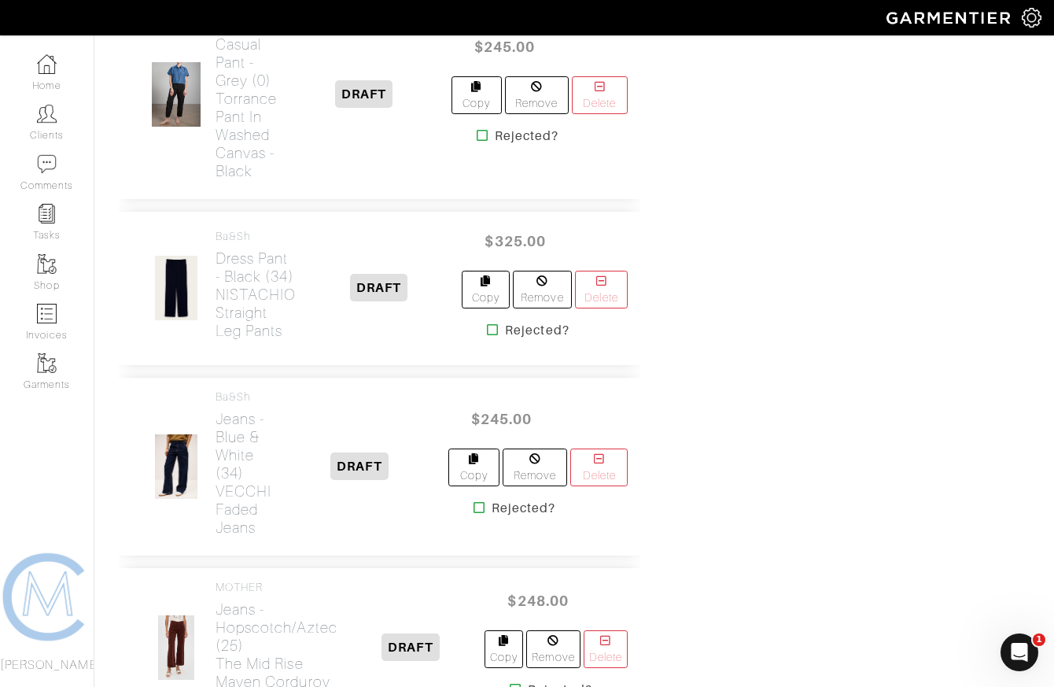
click at [481, 142] on icon at bounding box center [483, 135] width 12 height 13
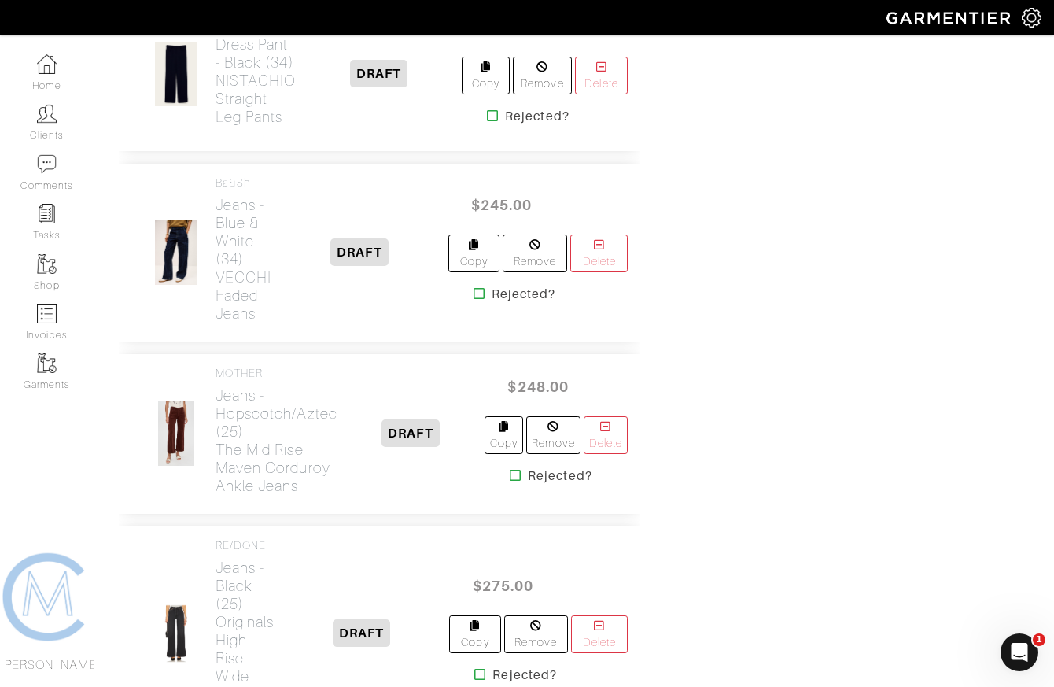
scroll to position [3431, 0]
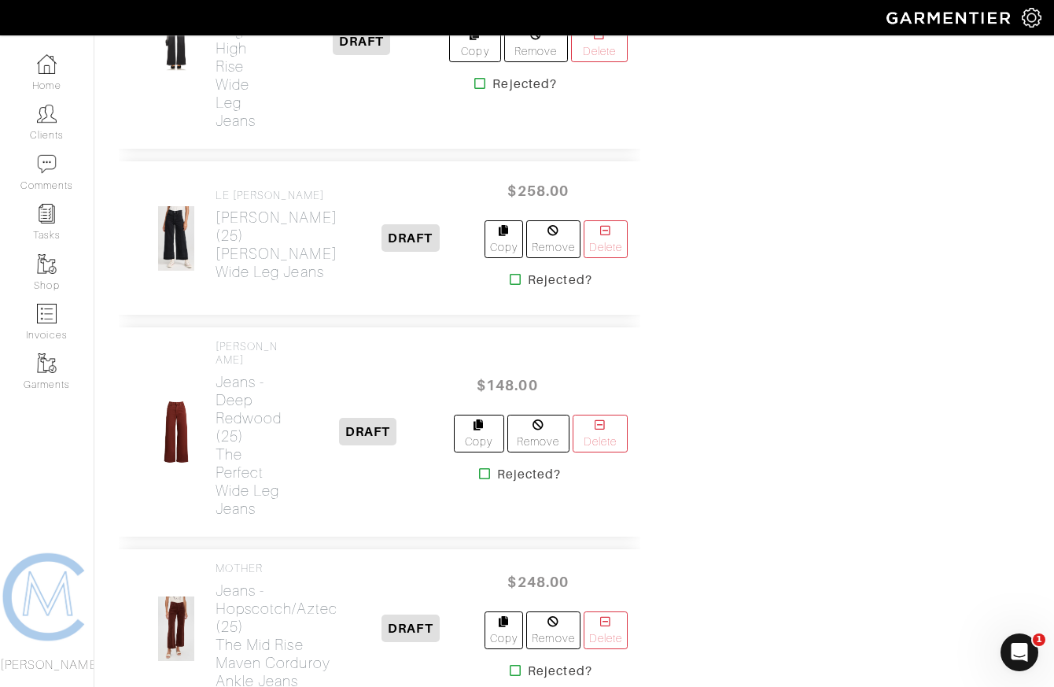
scroll to position [3292, 0]
click at [478, 88] on icon at bounding box center [480, 82] width 12 height 13
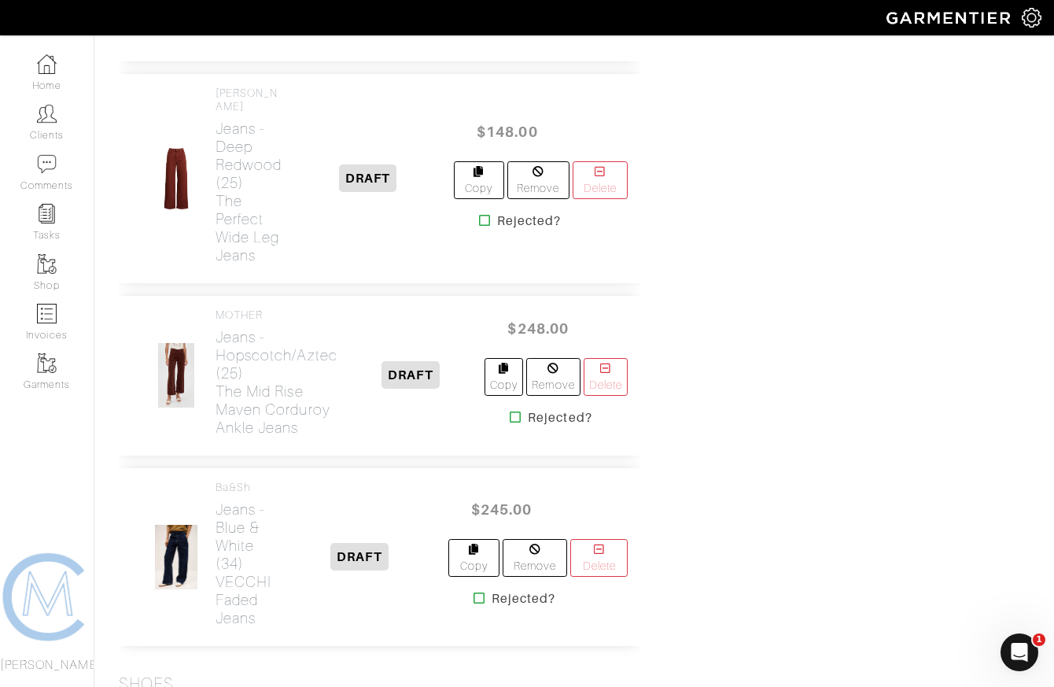
scroll to position [3567, 0]
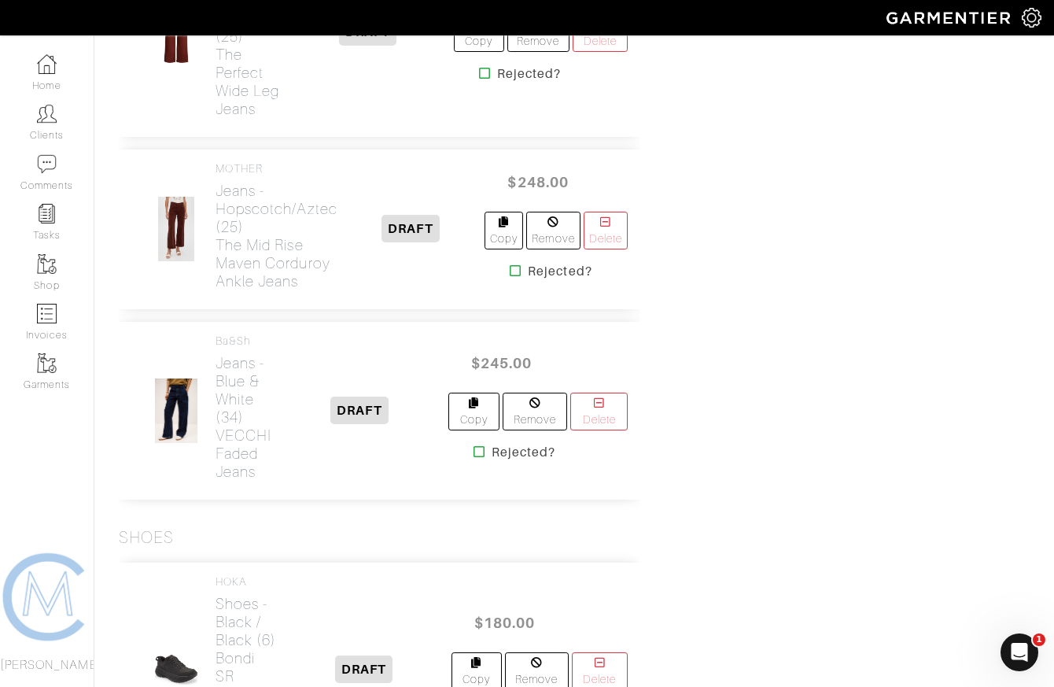
scroll to position [3487, 0]
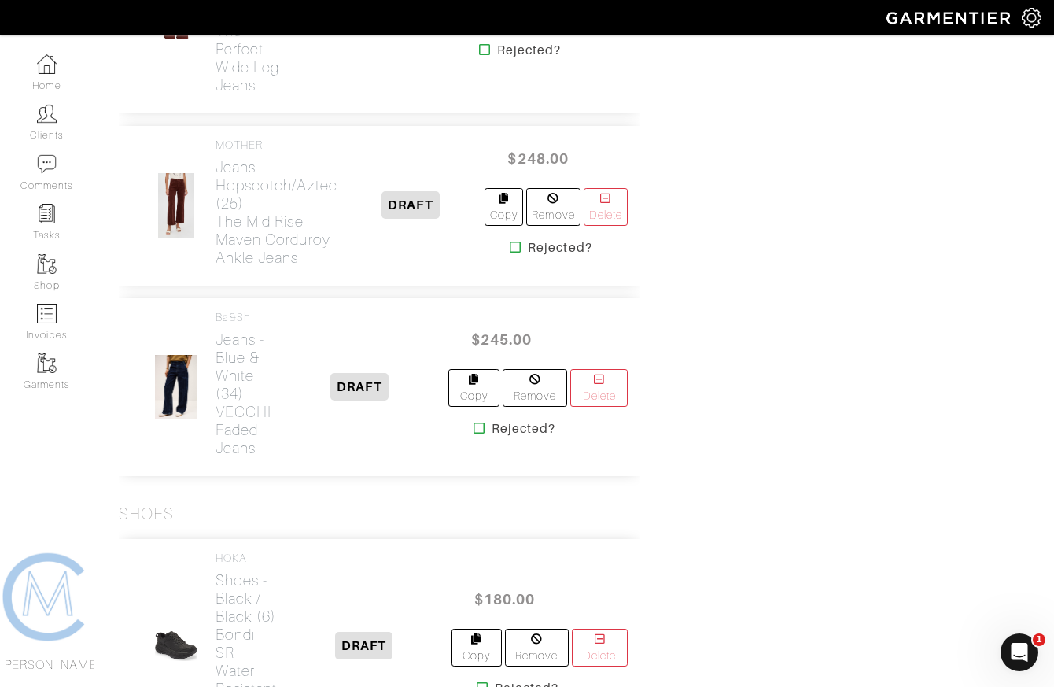
click at [483, 56] on icon at bounding box center [485, 49] width 12 height 13
click at [512, 253] on icon at bounding box center [516, 247] width 12 height 13
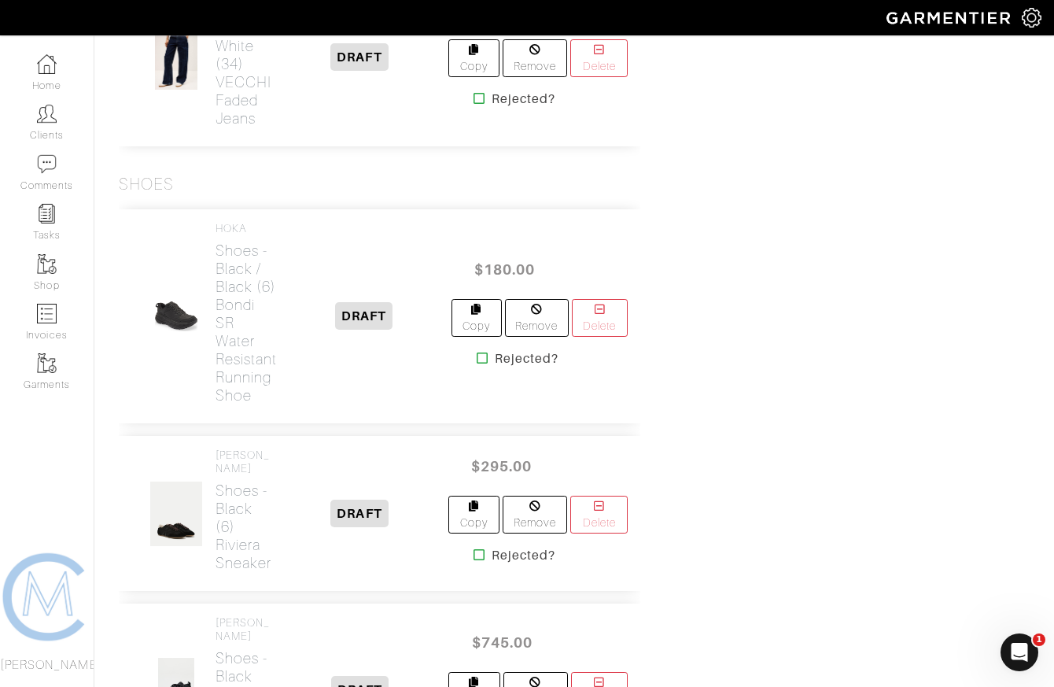
scroll to position [3866, 0]
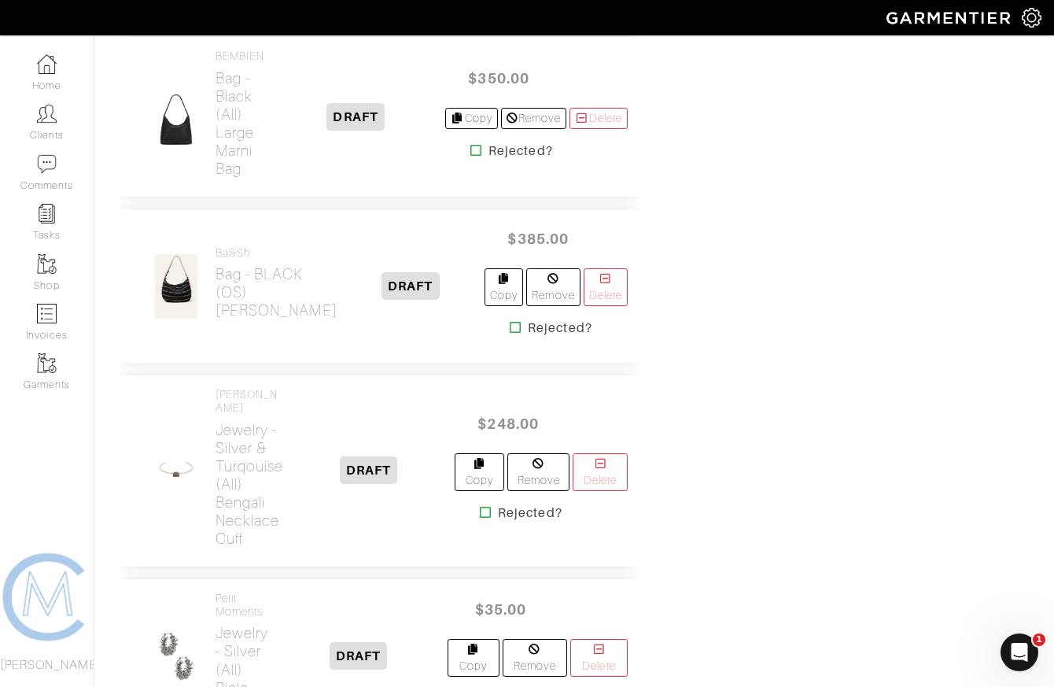
scroll to position [4537, 0]
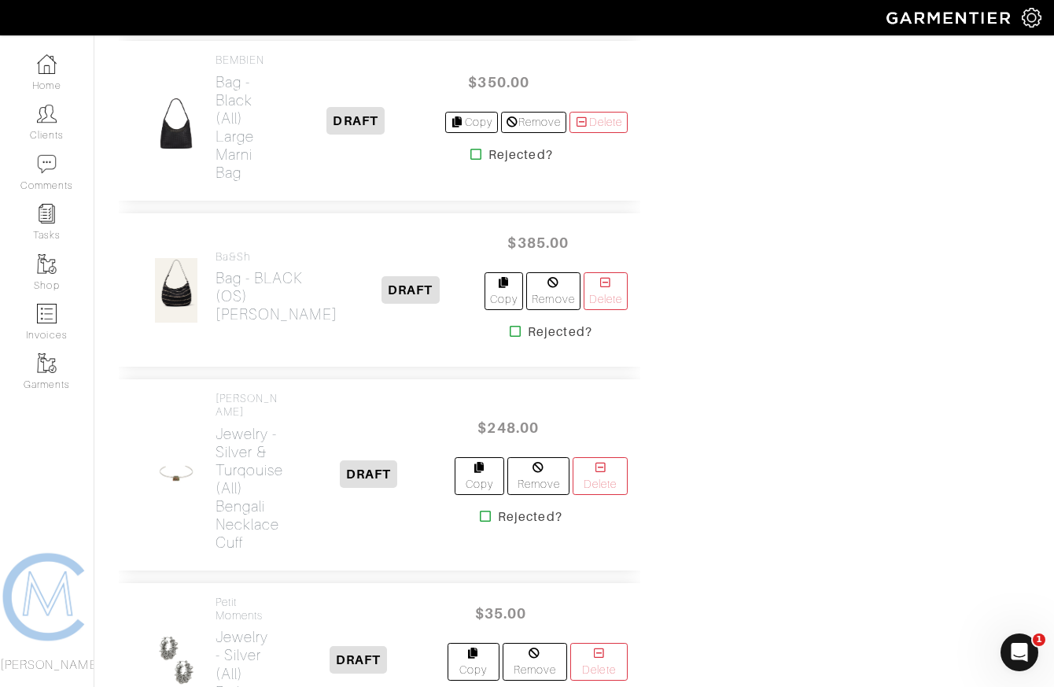
click at [471, 161] on icon at bounding box center [477, 154] width 12 height 13
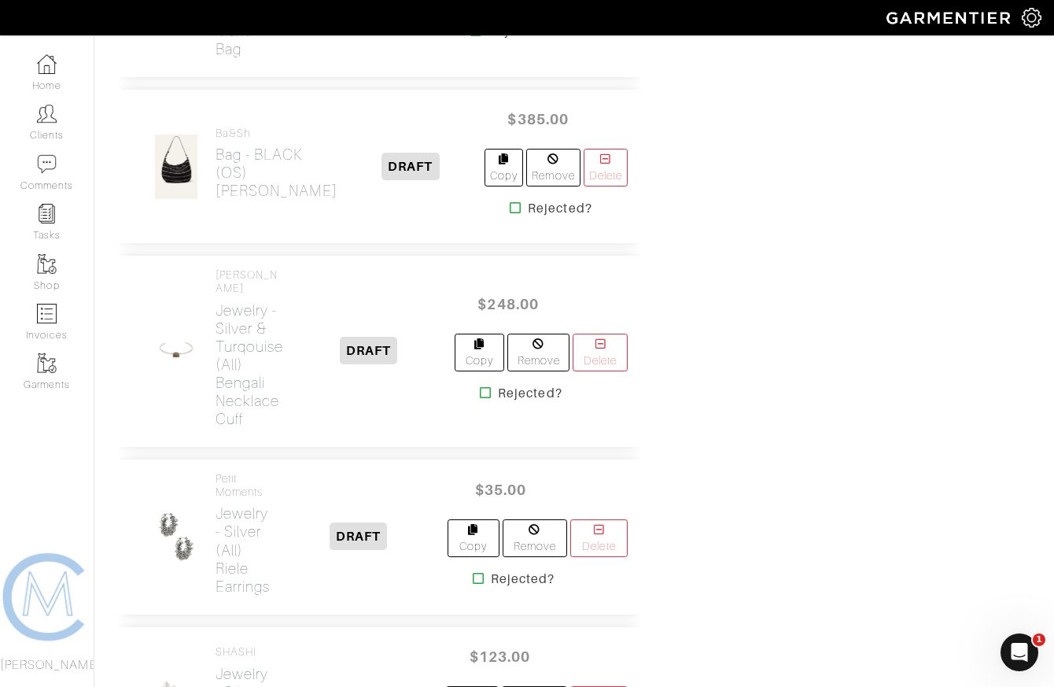
scroll to position [4661, 0]
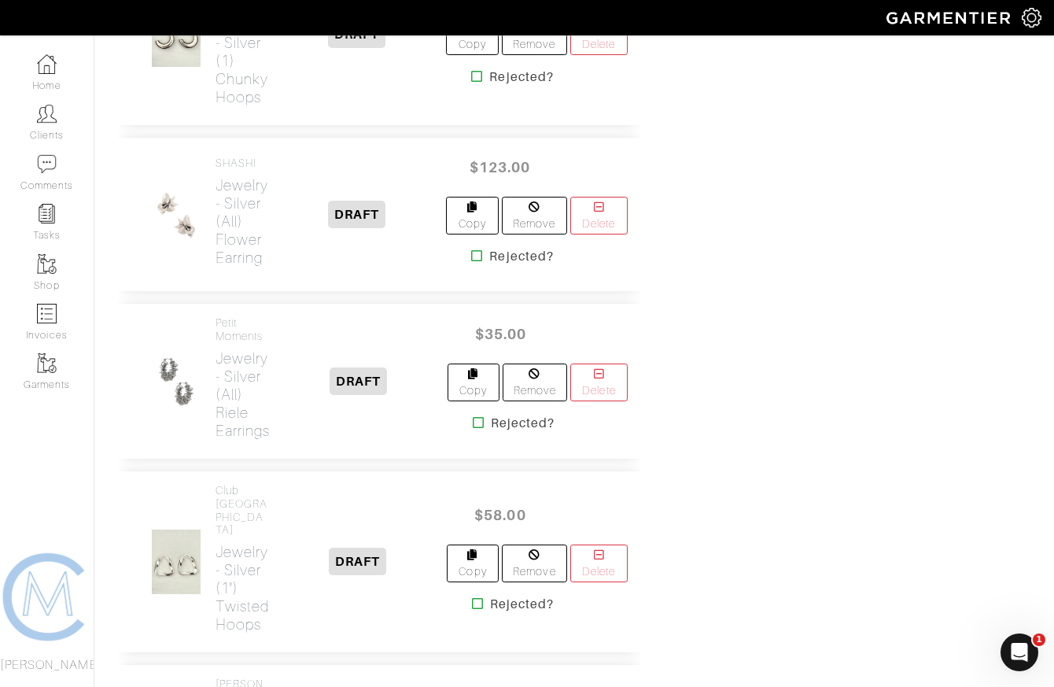
scroll to position [5046, 0]
click at [474, 260] on icon at bounding box center [477, 254] width 12 height 13
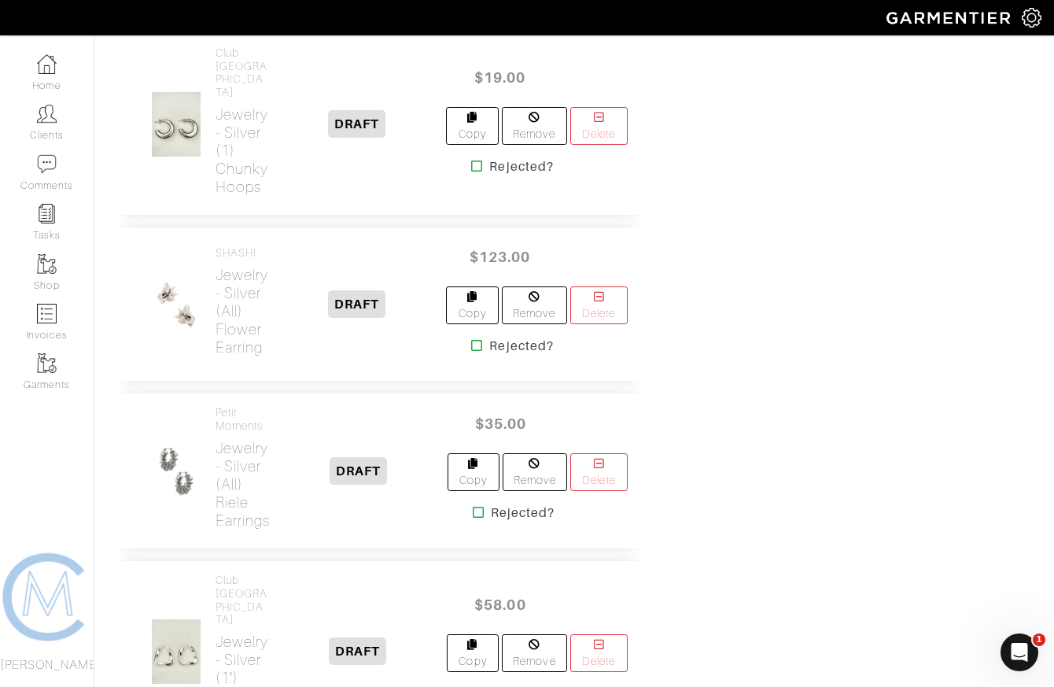
scroll to position [4920, 0]
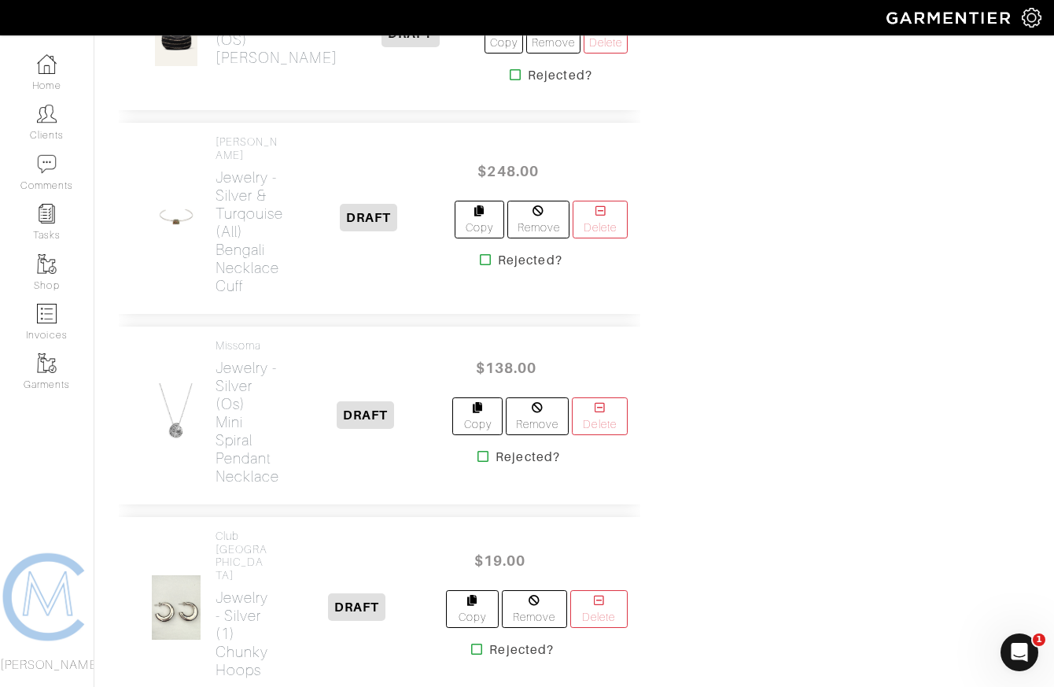
scroll to position [4339, 0]
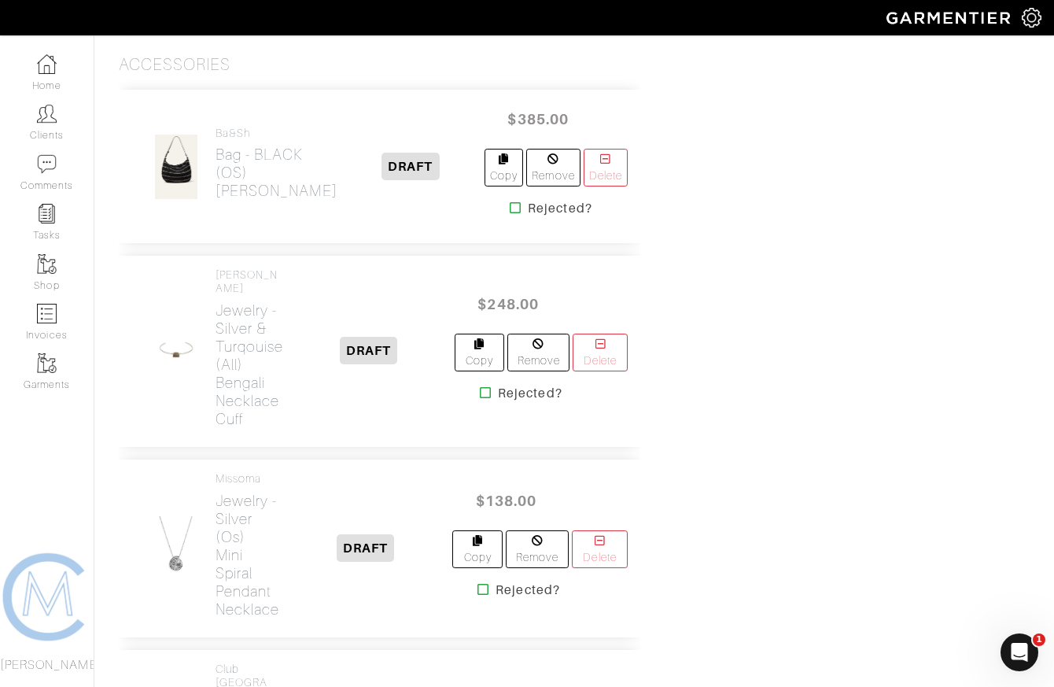
click at [510, 214] on icon at bounding box center [516, 207] width 12 height 13
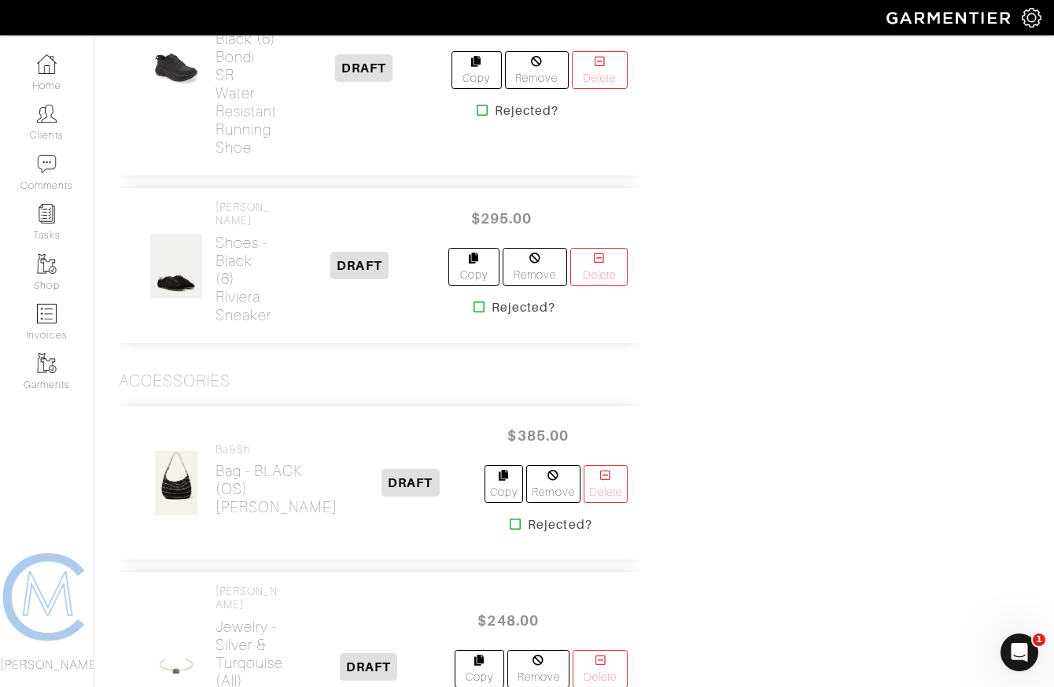
scroll to position [4002, 0]
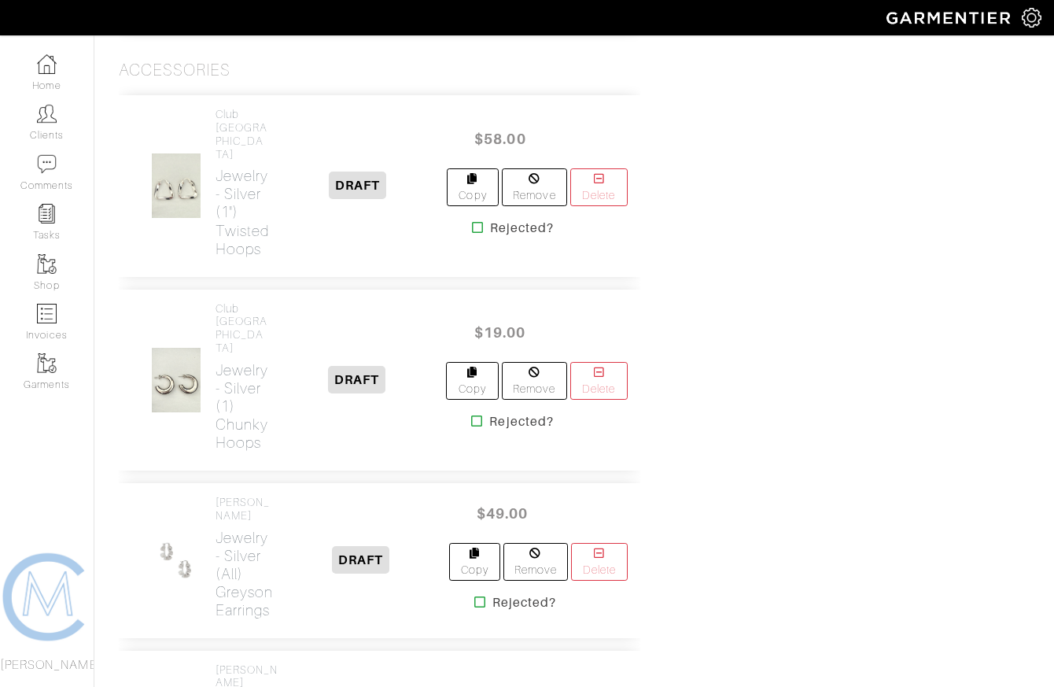
scroll to position [3892, 0]
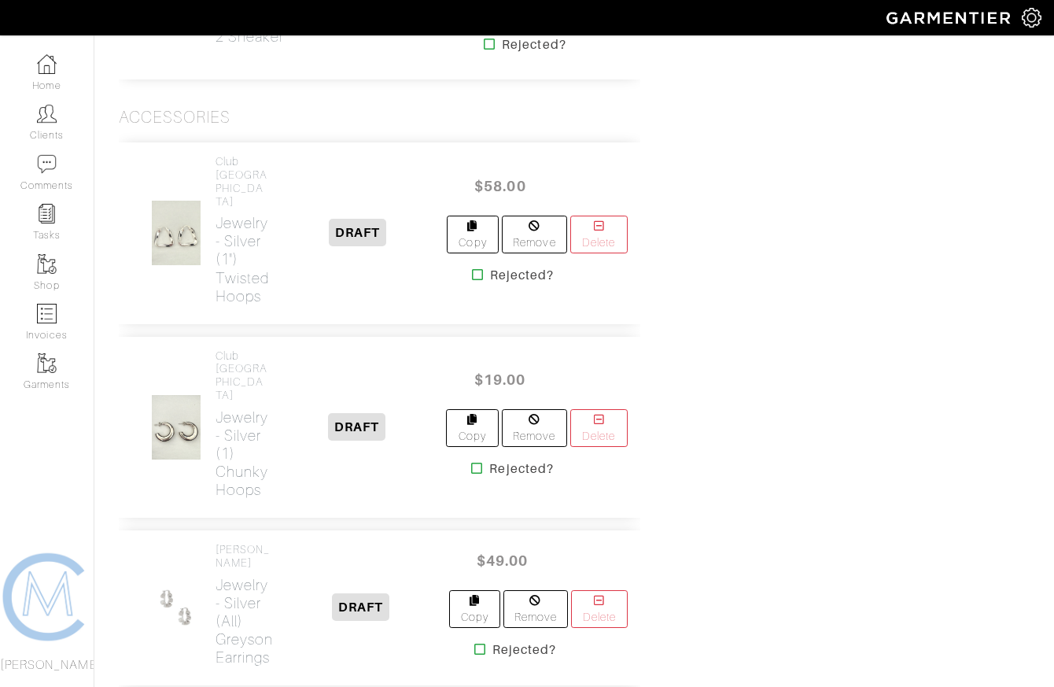
click at [490, 50] on icon at bounding box center [490, 44] width 12 height 13
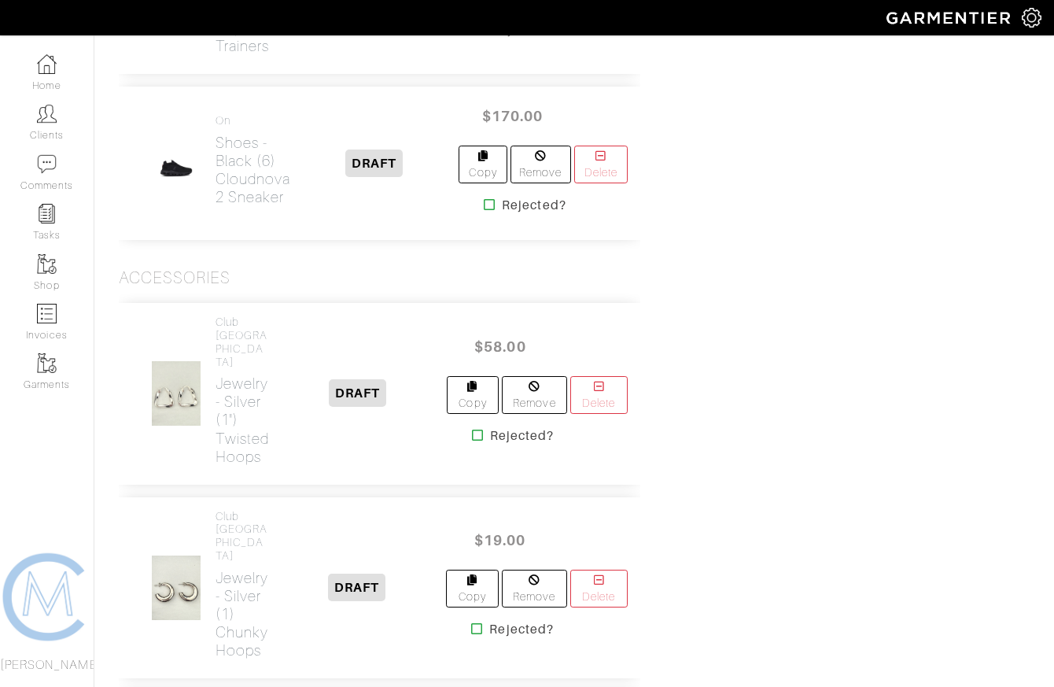
scroll to position [3733, 0]
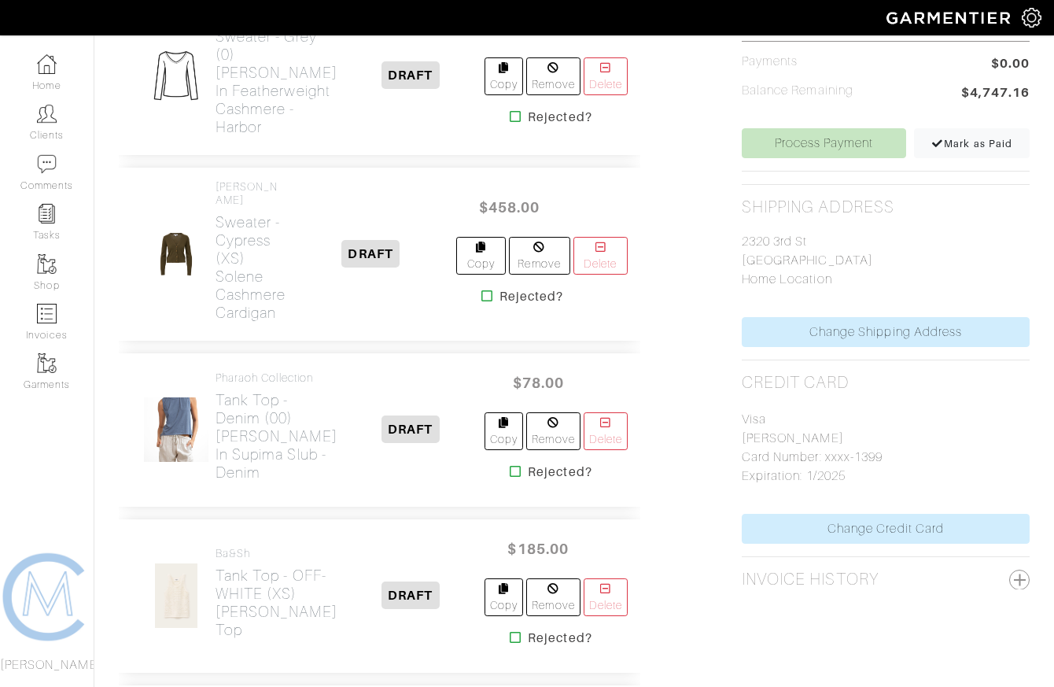
scroll to position [630, 0]
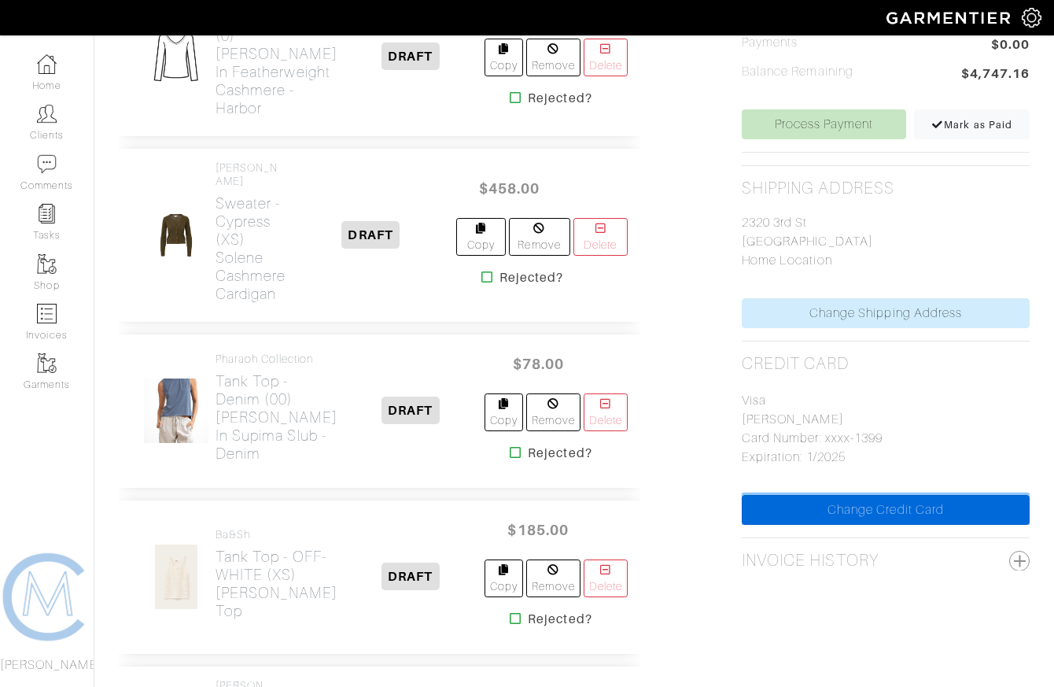
click at [877, 500] on link "Change Credit Card" at bounding box center [886, 510] width 288 height 30
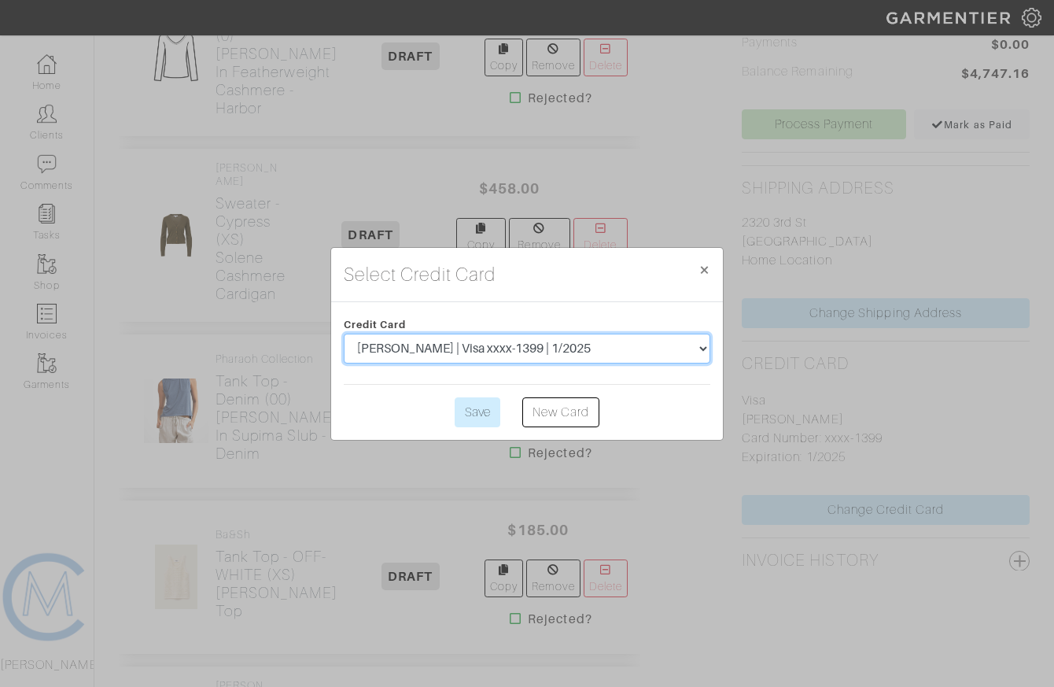
click at [537, 351] on select "Kerry A Rockquemore | Visa xxxx-1399 | 1/2025 Kerry Ann Rockquemore | Visa xxxx…" at bounding box center [527, 349] width 367 height 30
select select "5281"
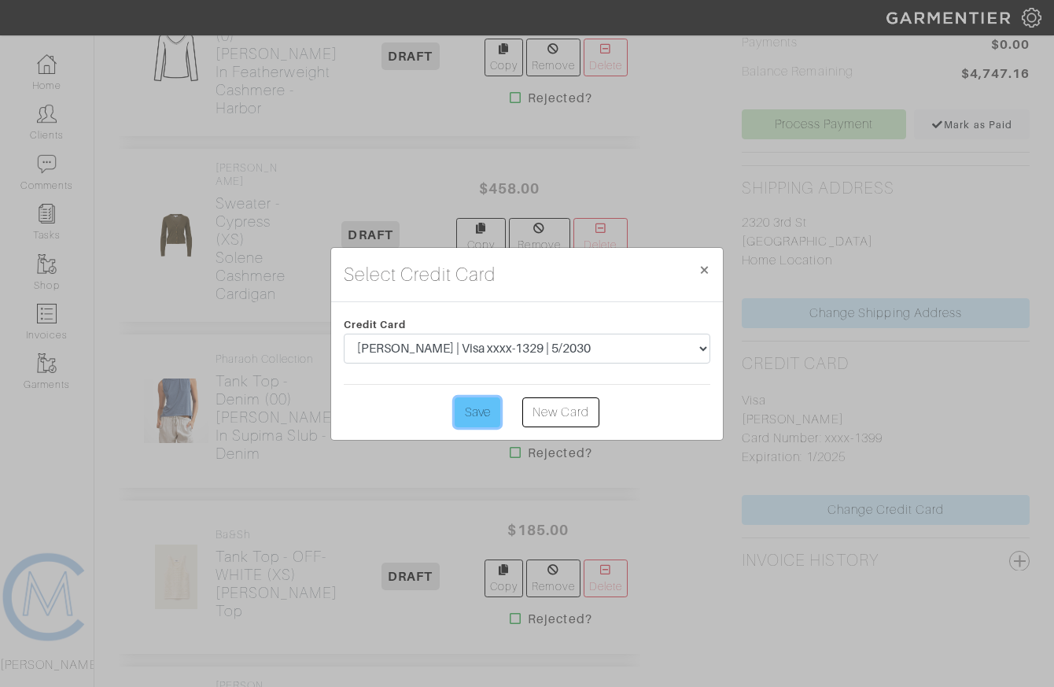
click at [474, 408] on input "Save" at bounding box center [478, 412] width 46 height 30
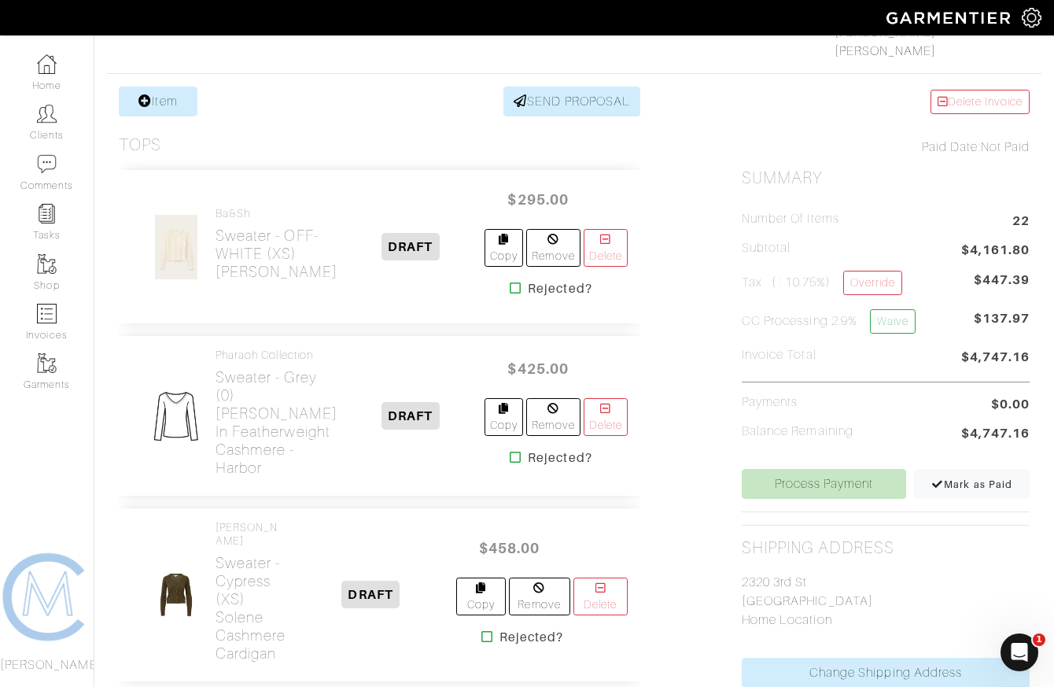
scroll to position [270, 0]
click at [850, 476] on link "Process Payment" at bounding box center [824, 485] width 164 height 30
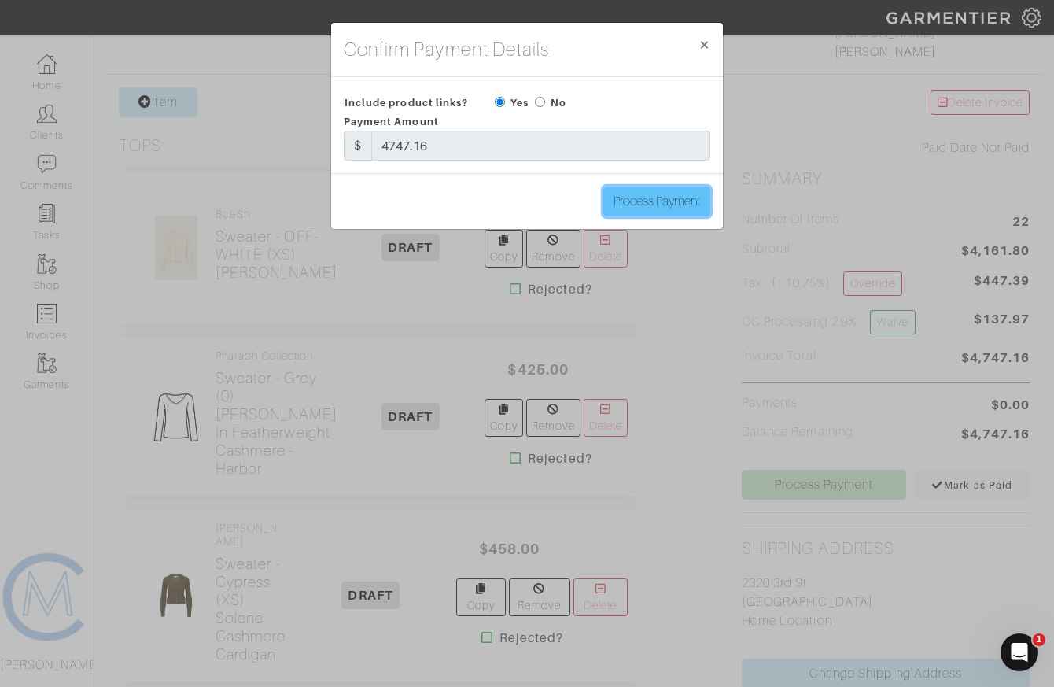
click at [644, 208] on input "Process Payment" at bounding box center [656, 201] width 107 height 30
type input "Process Payment"
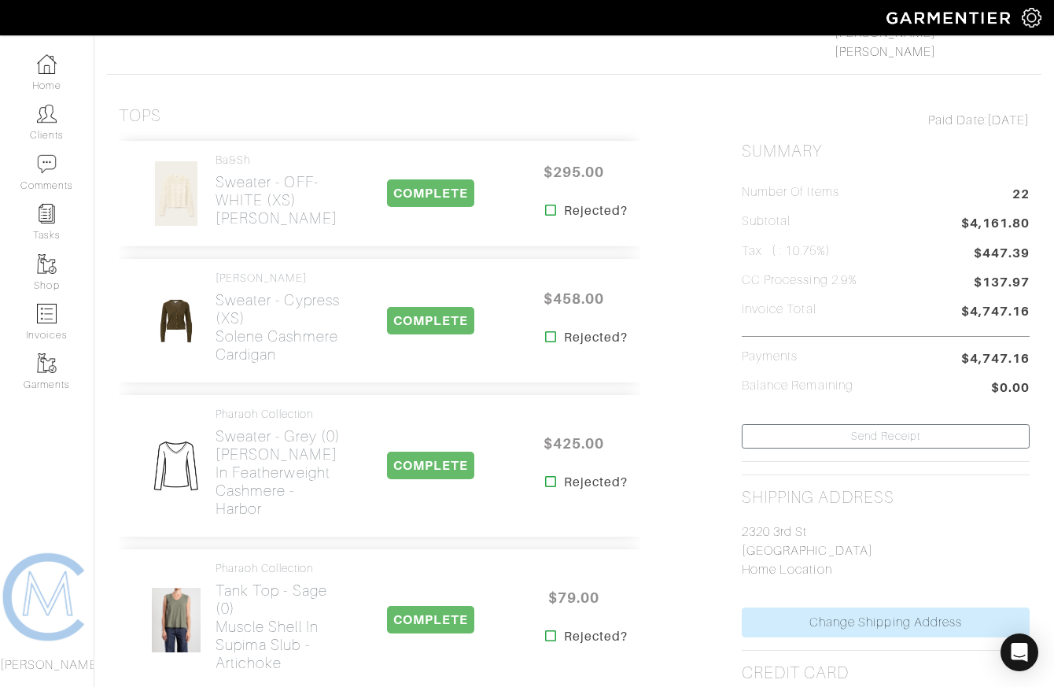
scroll to position [0, 0]
